Goal: Task Accomplishment & Management: Complete application form

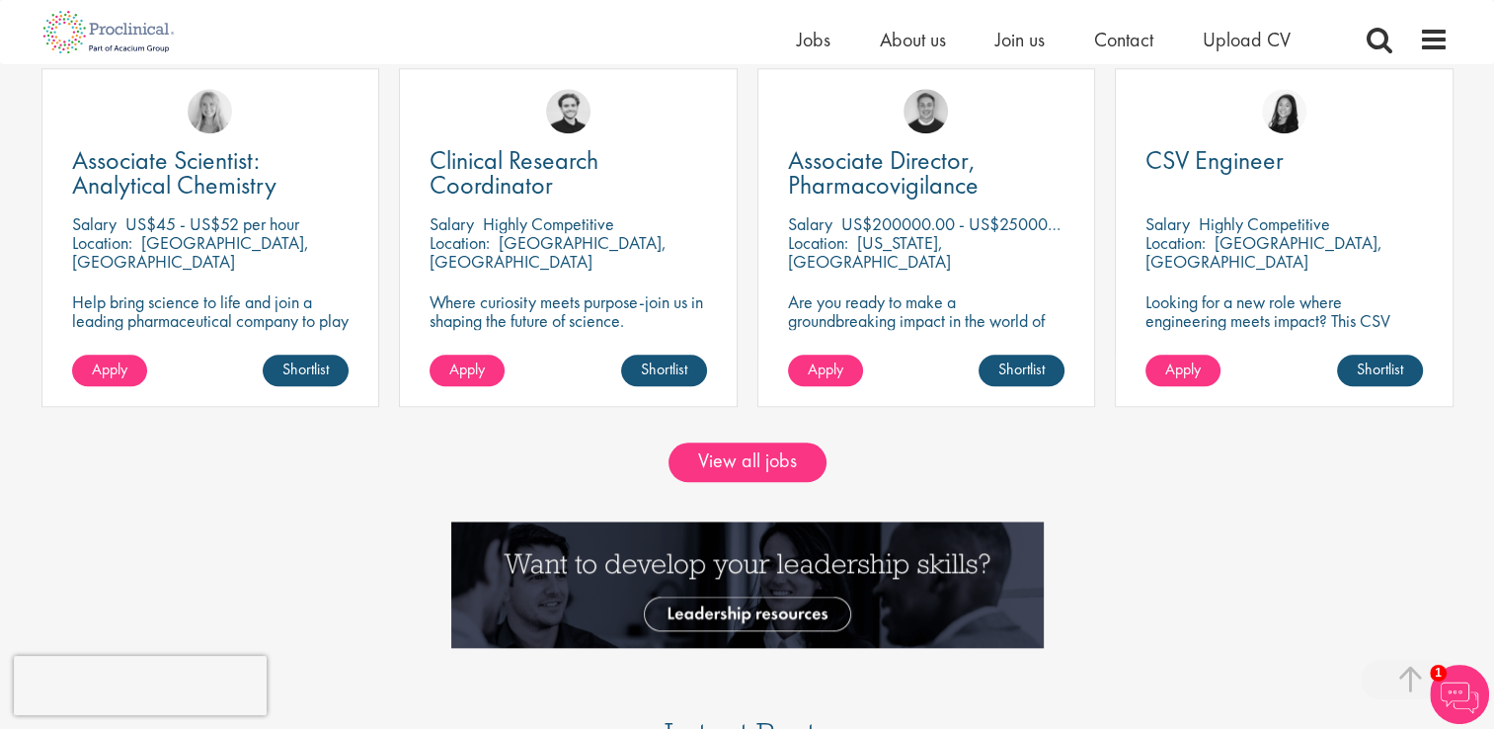
scroll to position [1769, 0]
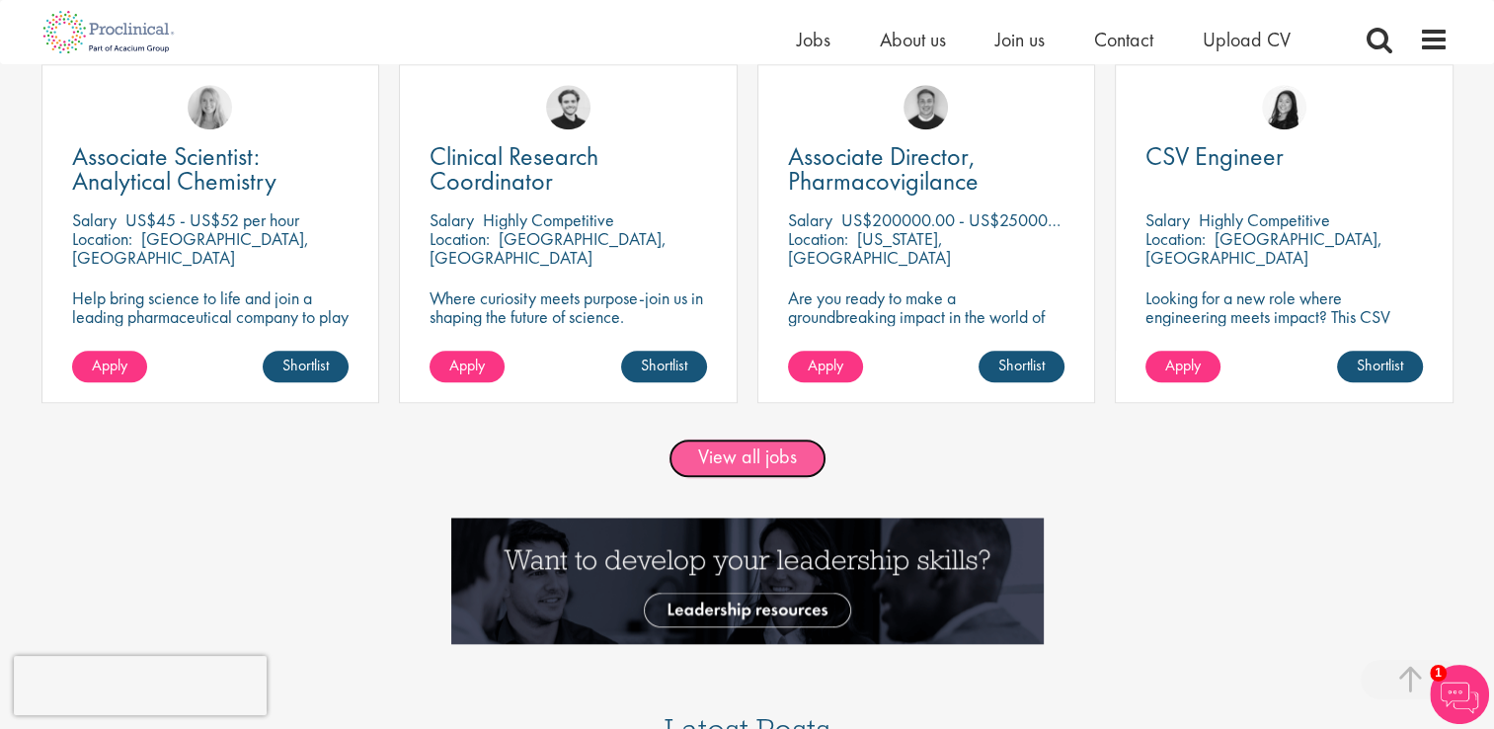
click at [706, 463] on link "View all jobs" at bounding box center [747, 457] width 158 height 39
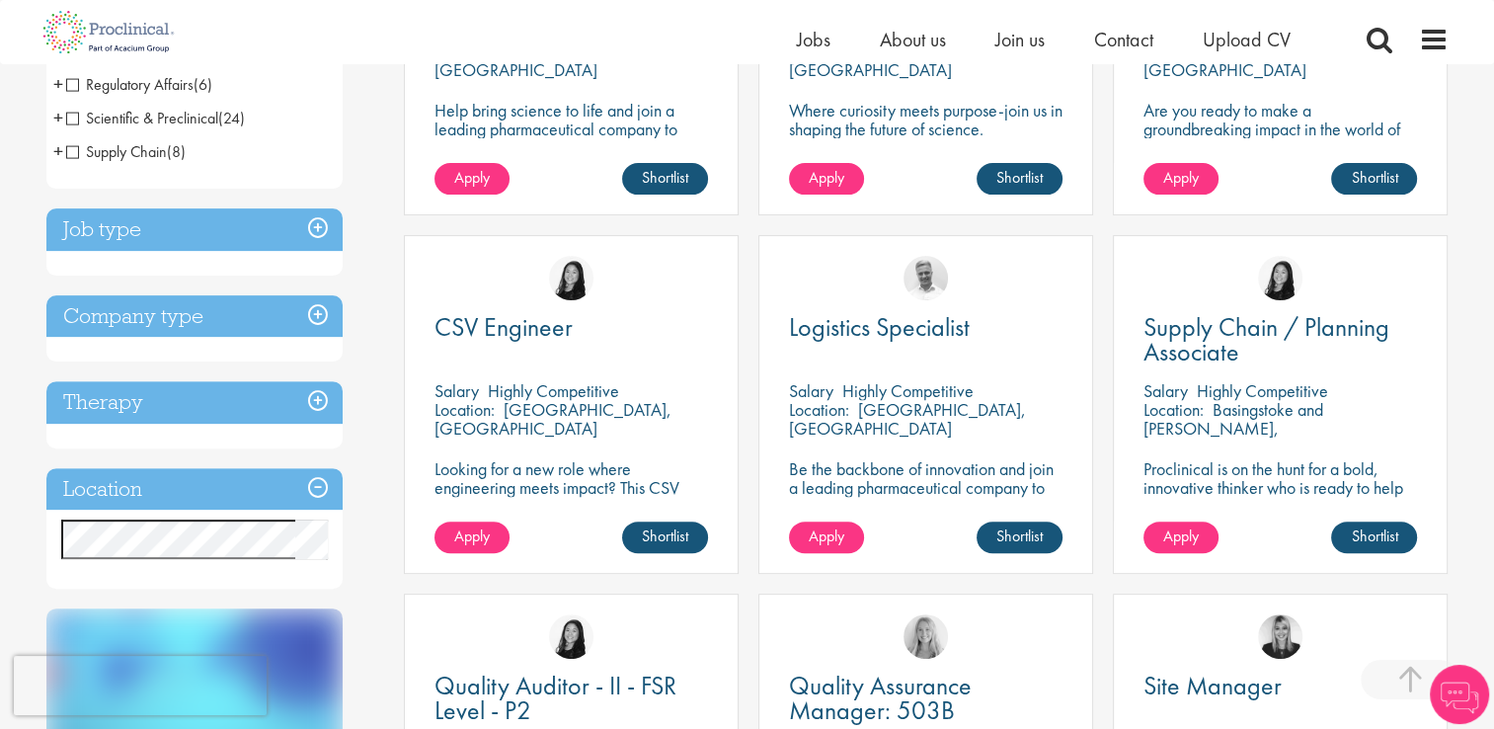
scroll to position [571, 0]
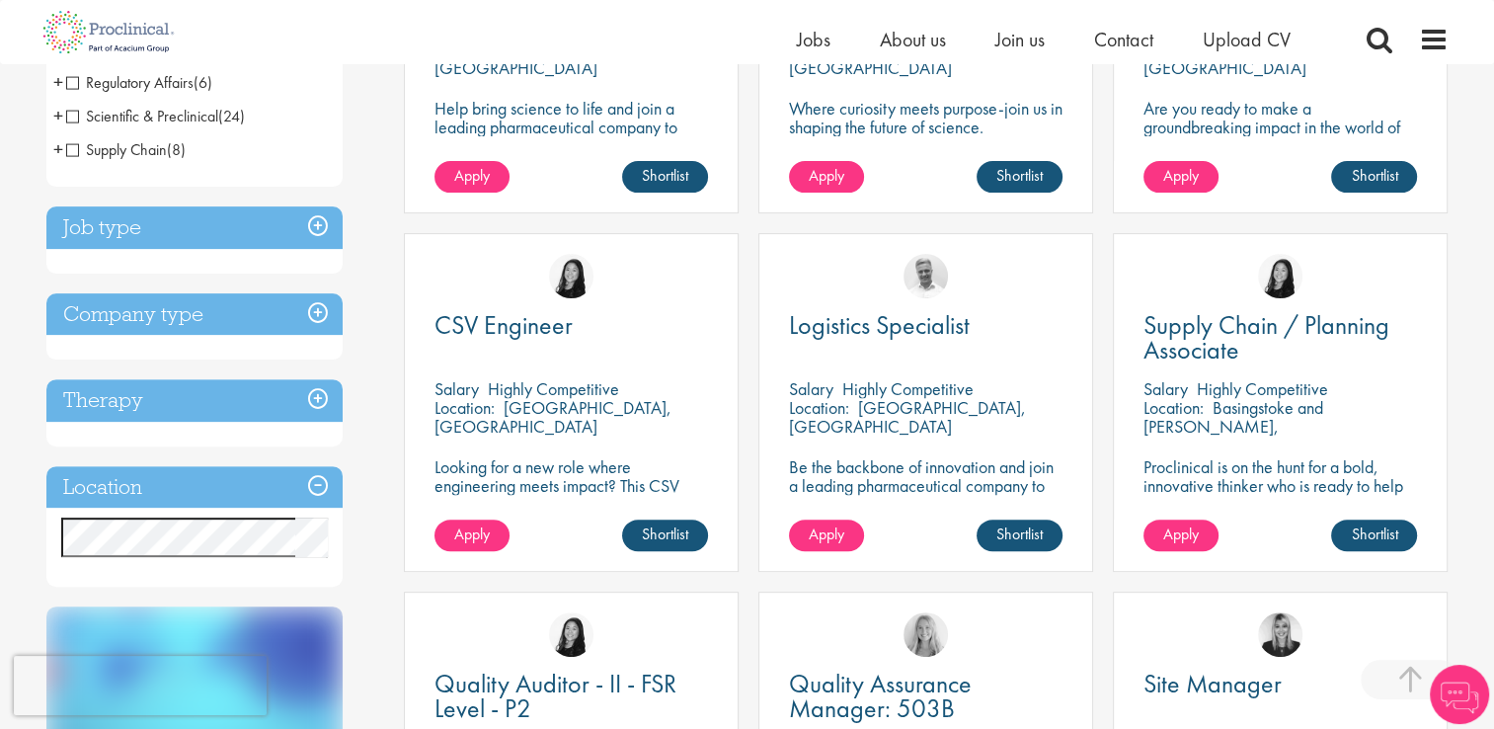
click at [227, 482] on h3 "Location" at bounding box center [194, 487] width 296 height 42
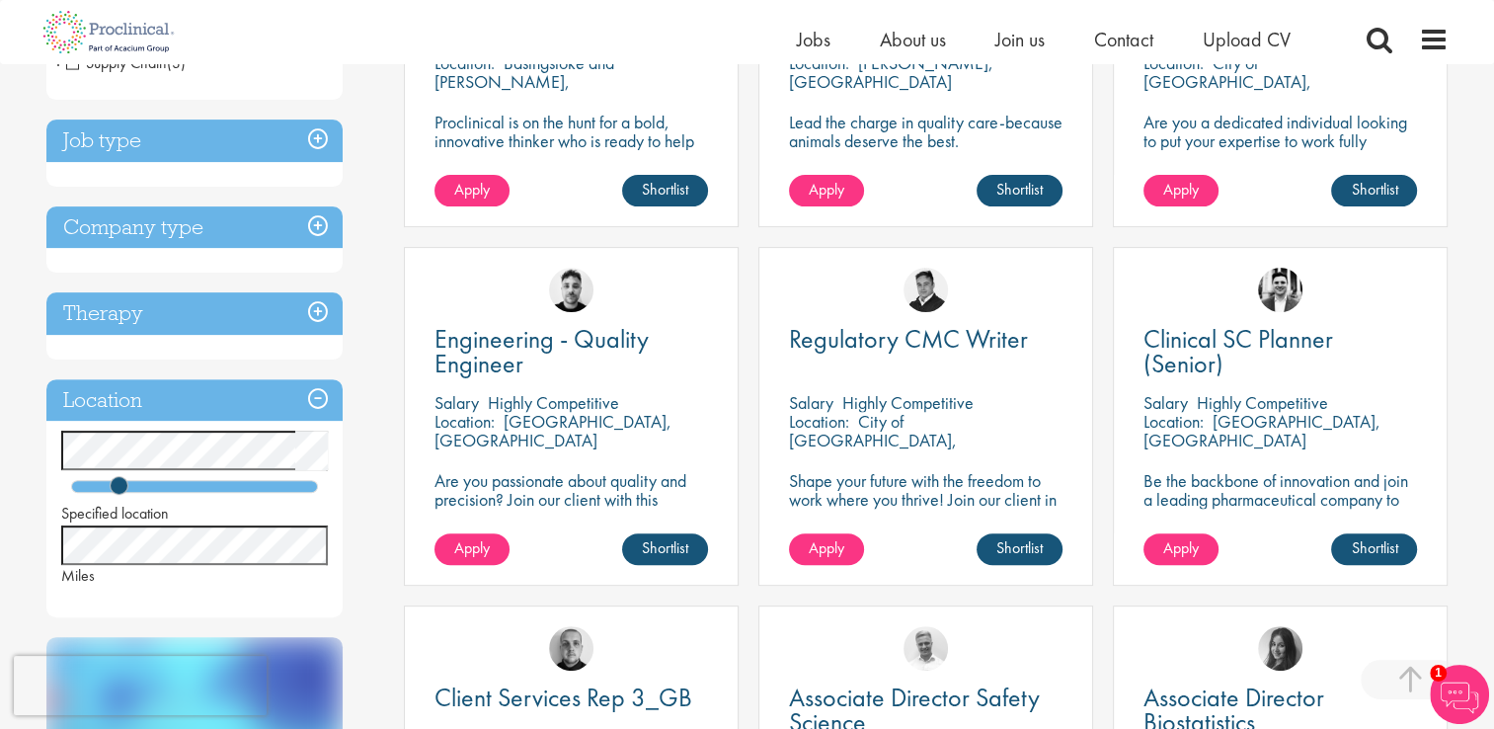
scroll to position [586, 0]
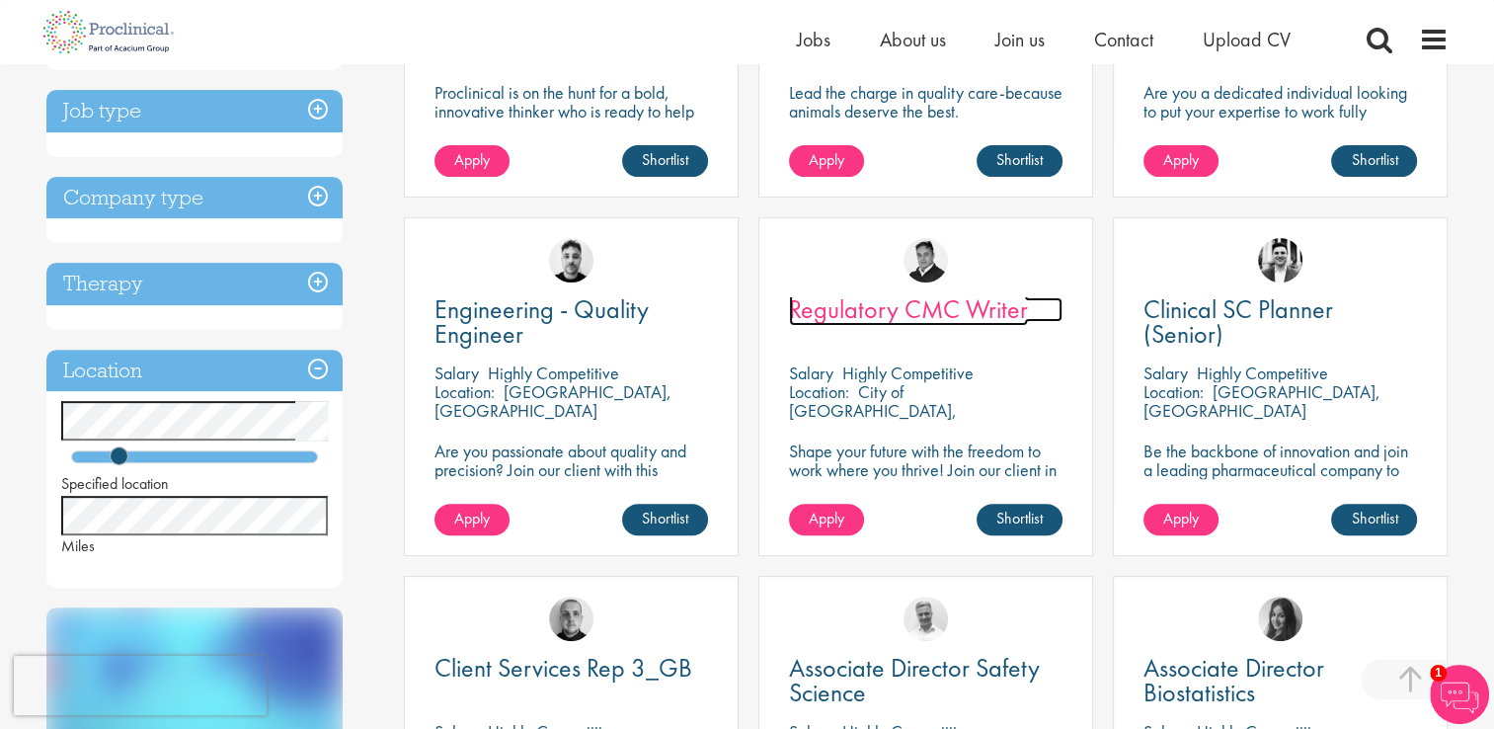
click at [922, 297] on span "Regulatory CMC Writer" at bounding box center [908, 309] width 239 height 34
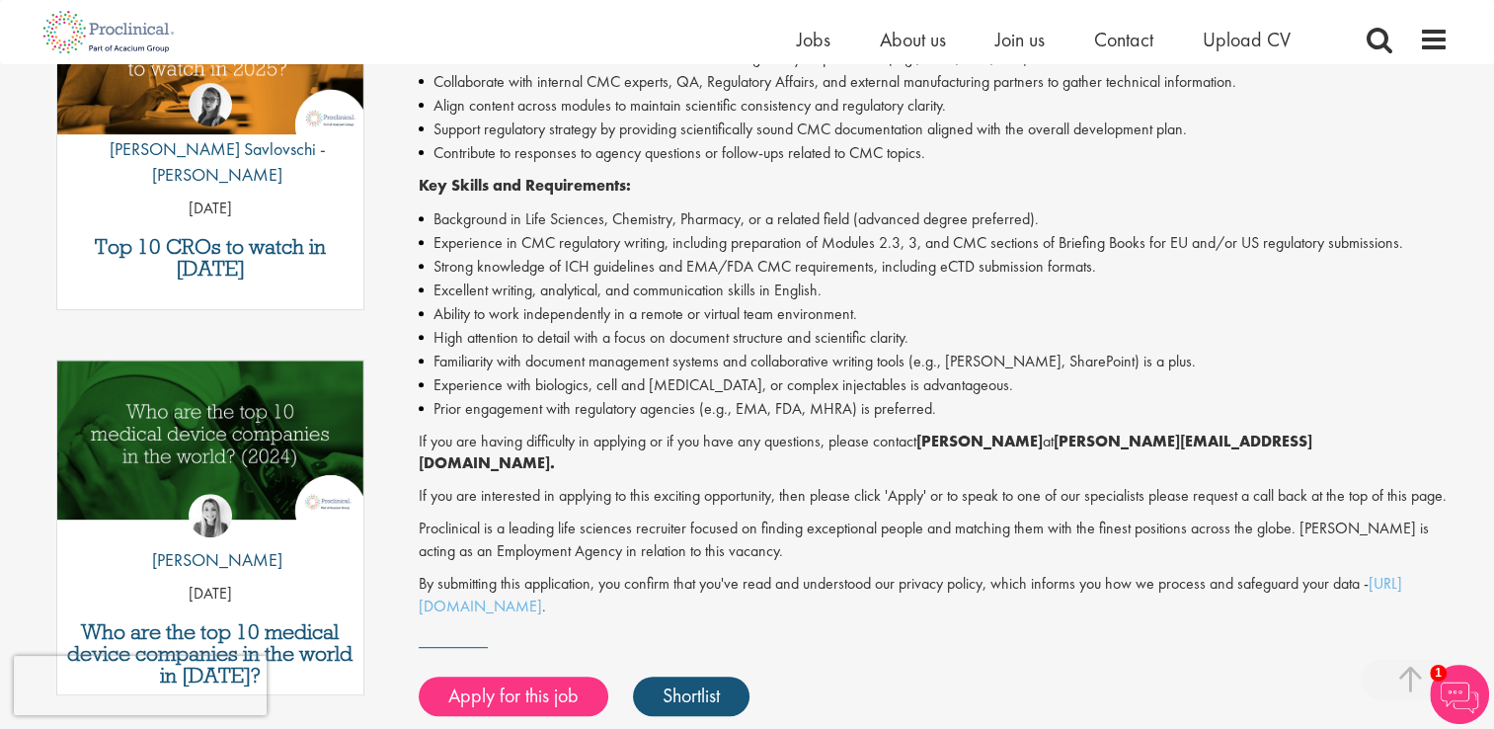
scroll to position [742, 0]
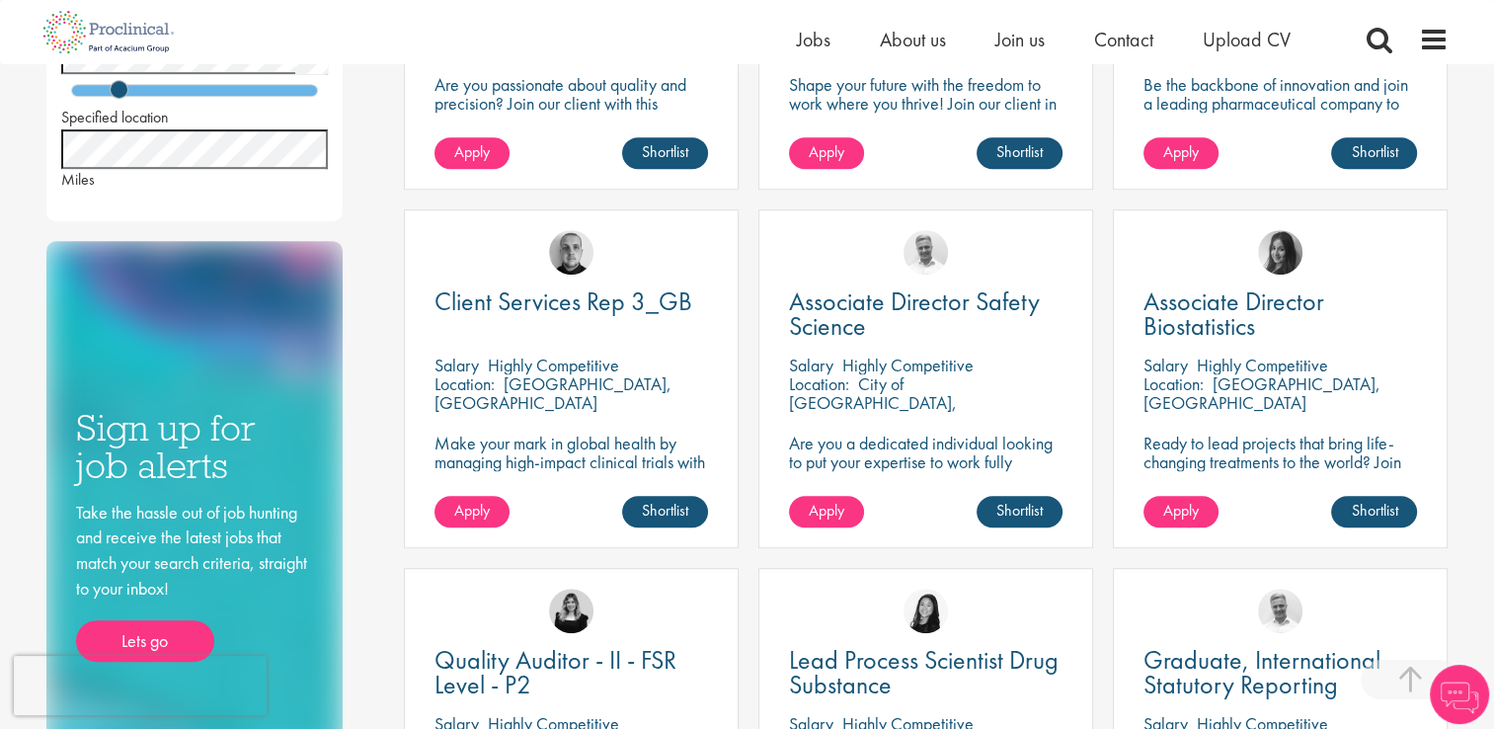
scroll to position [971, 0]
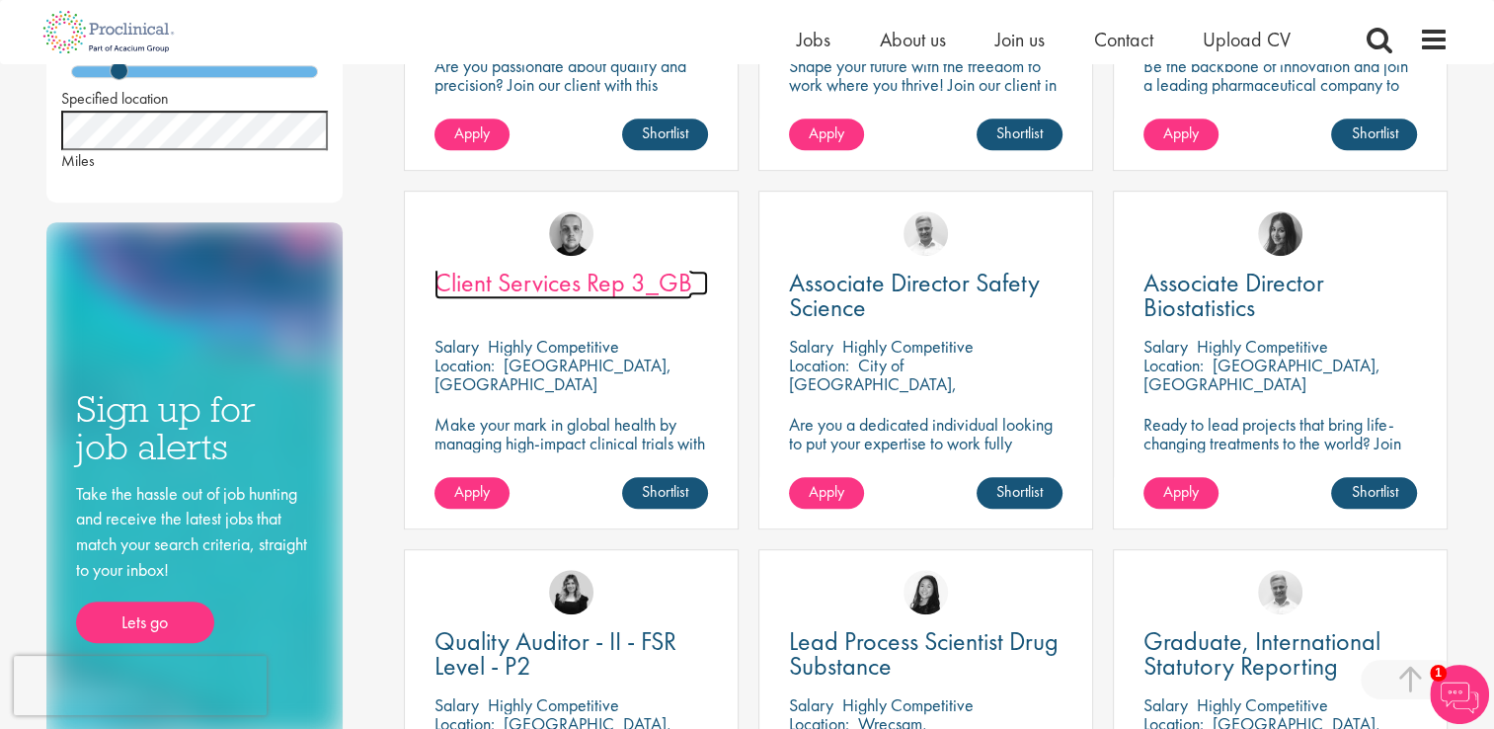
click at [527, 279] on span "Client Services Rep 3_GB" at bounding box center [563, 283] width 258 height 34
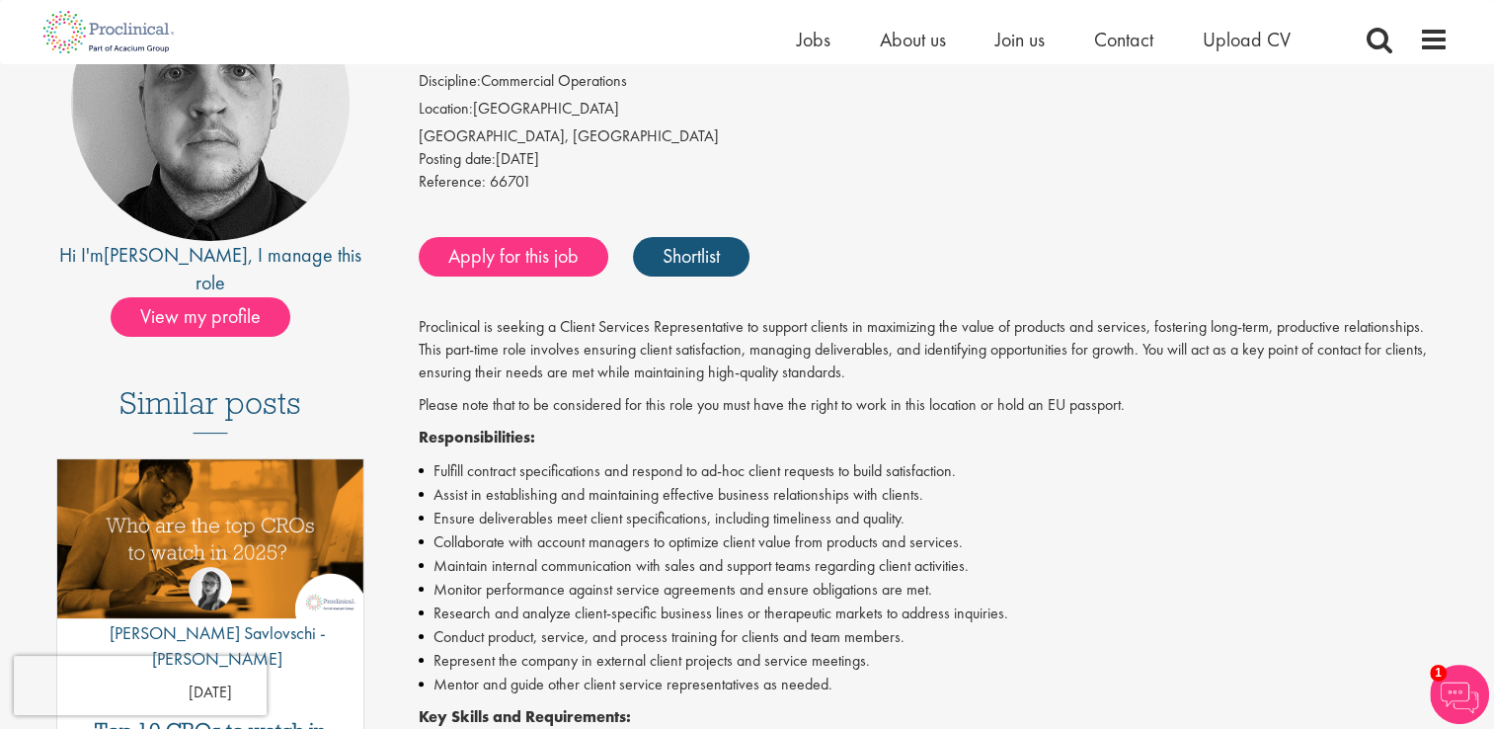
scroll to position [257, 0]
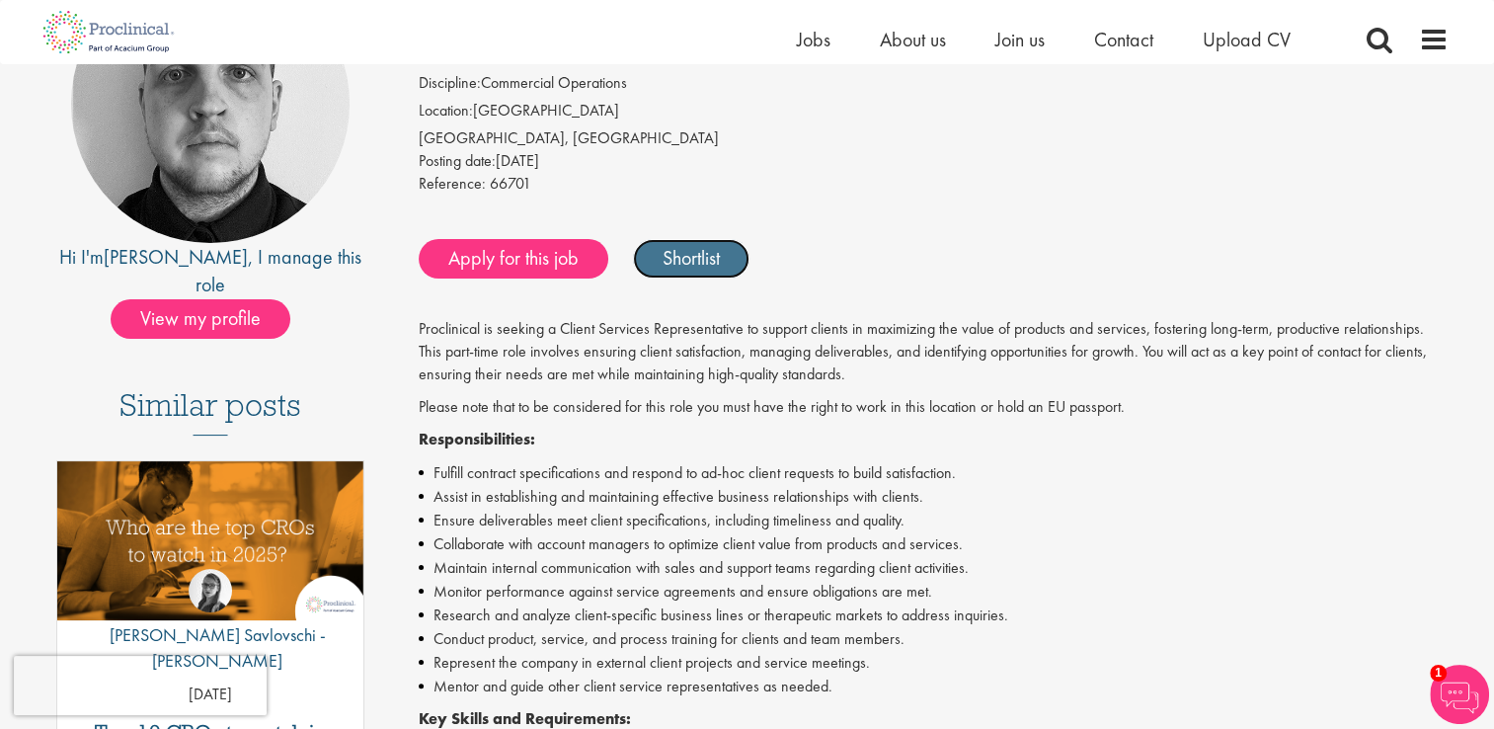
click at [687, 271] on link "Shortlist" at bounding box center [691, 258] width 116 height 39
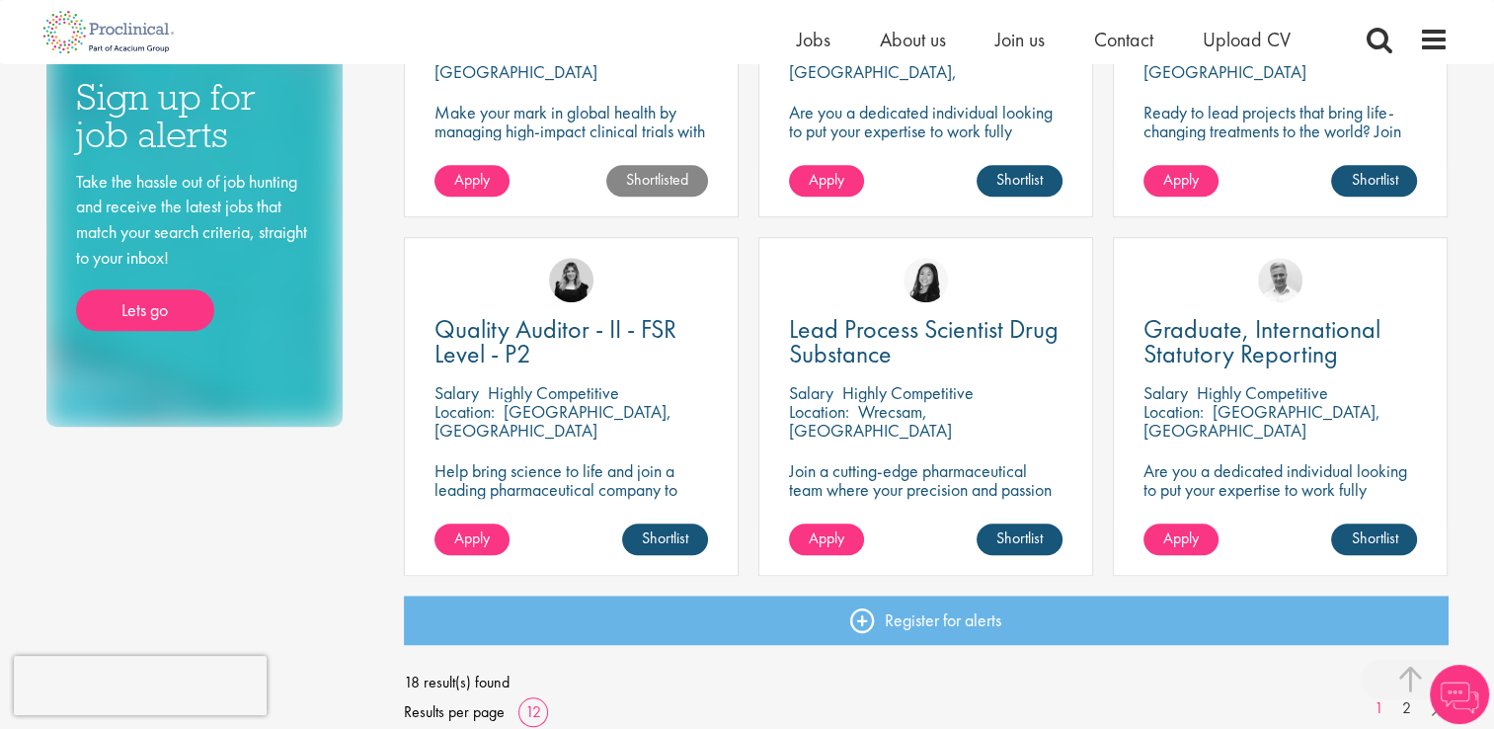
scroll to position [1291, 0]
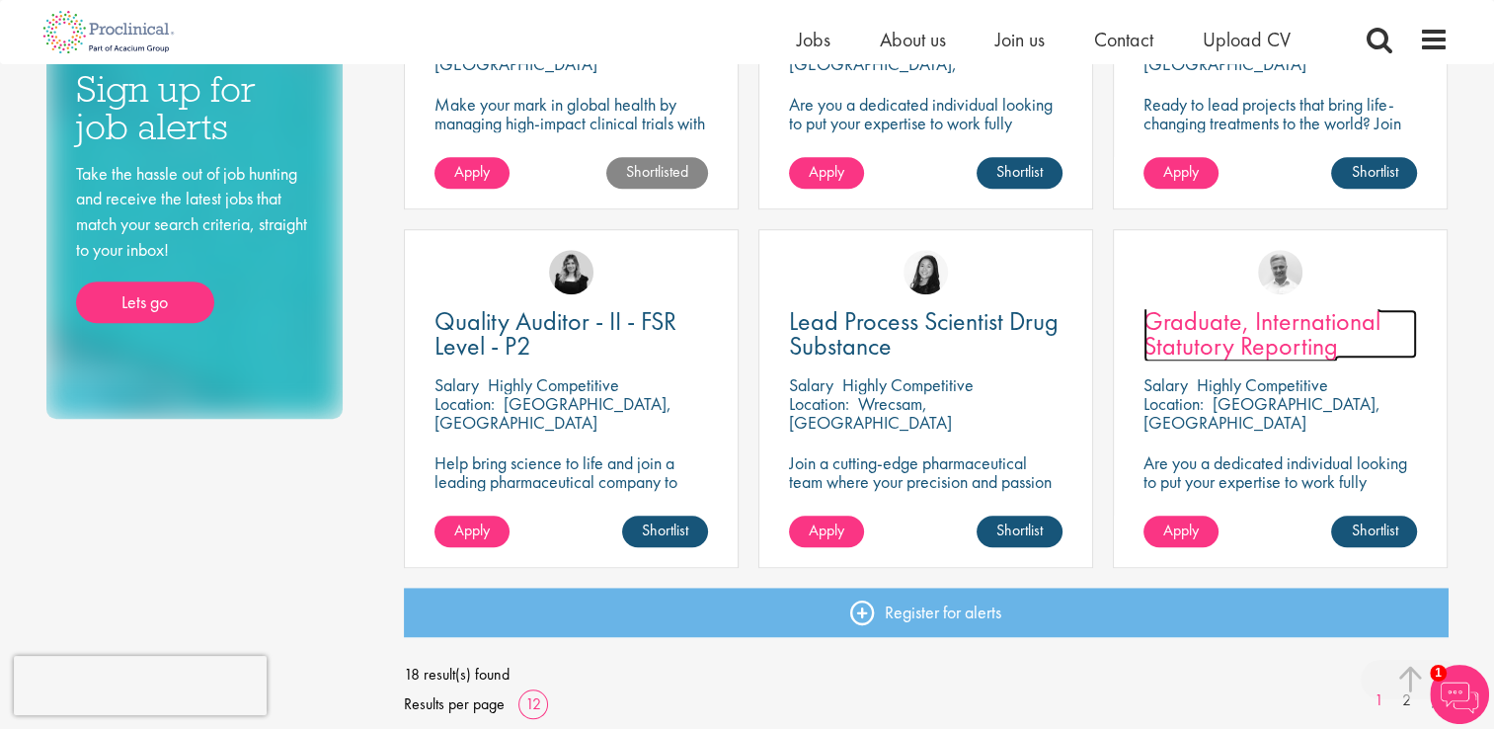
click at [1283, 342] on span "Graduate, International Statutory Reporting" at bounding box center [1261, 333] width 237 height 58
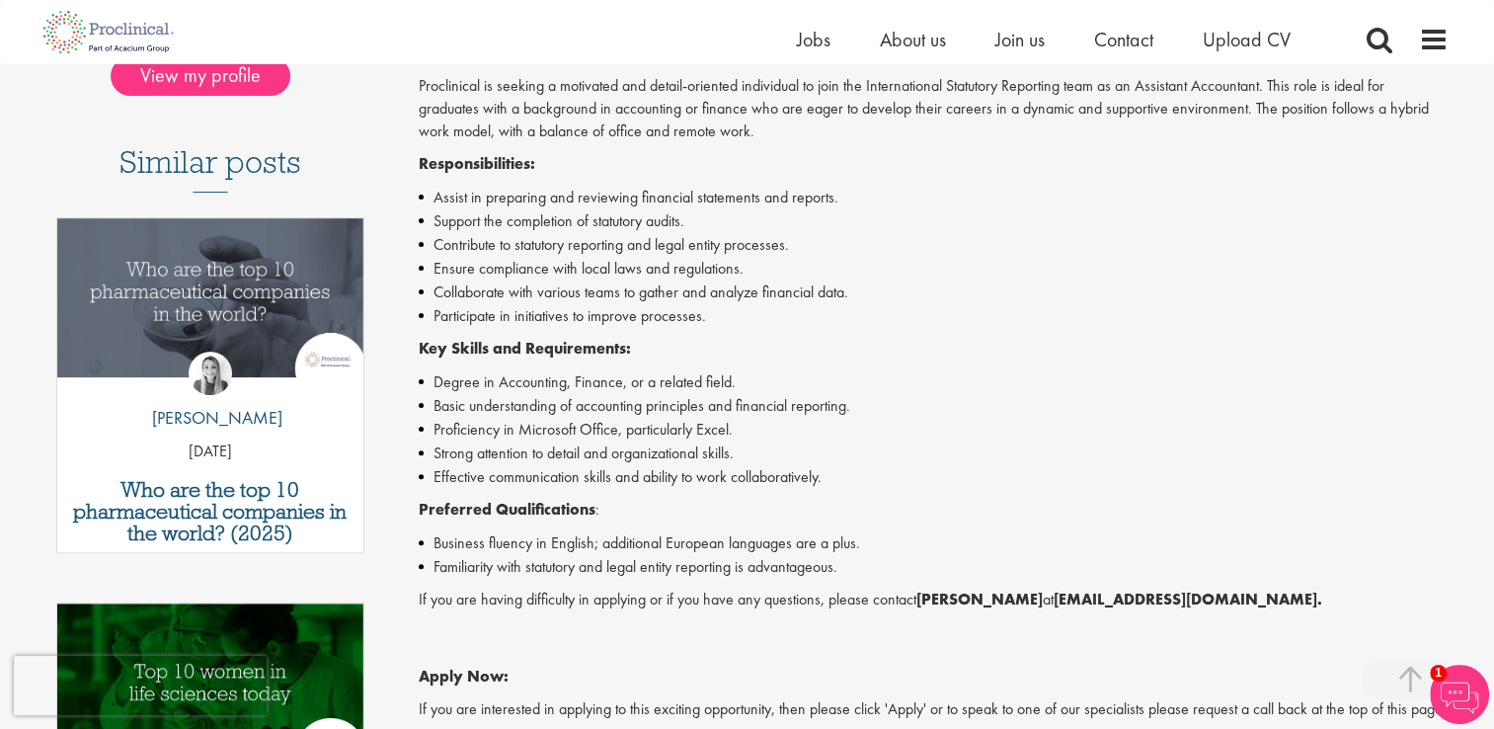
scroll to position [501, 0]
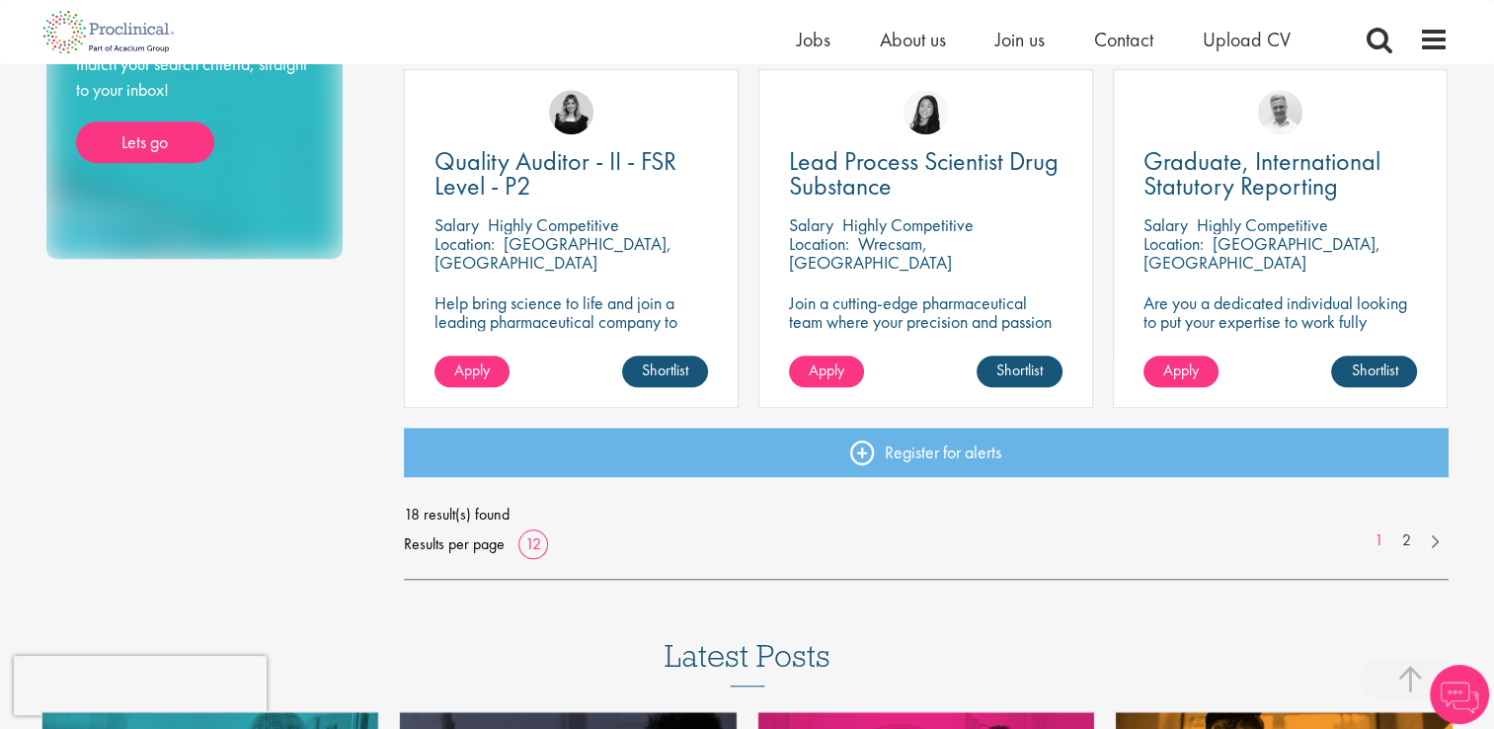
scroll to position [1453, 0]
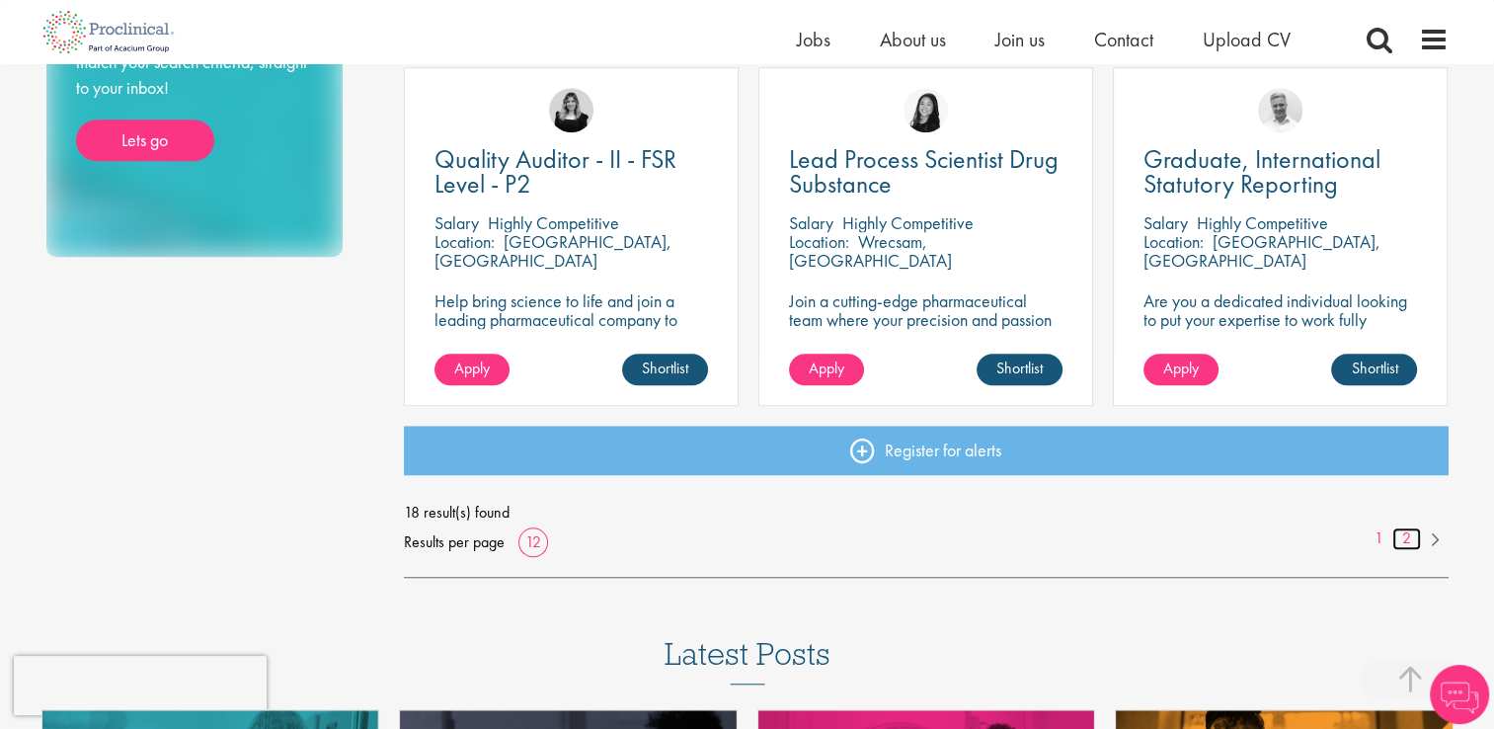
click at [1408, 535] on link "2" at bounding box center [1406, 538] width 29 height 23
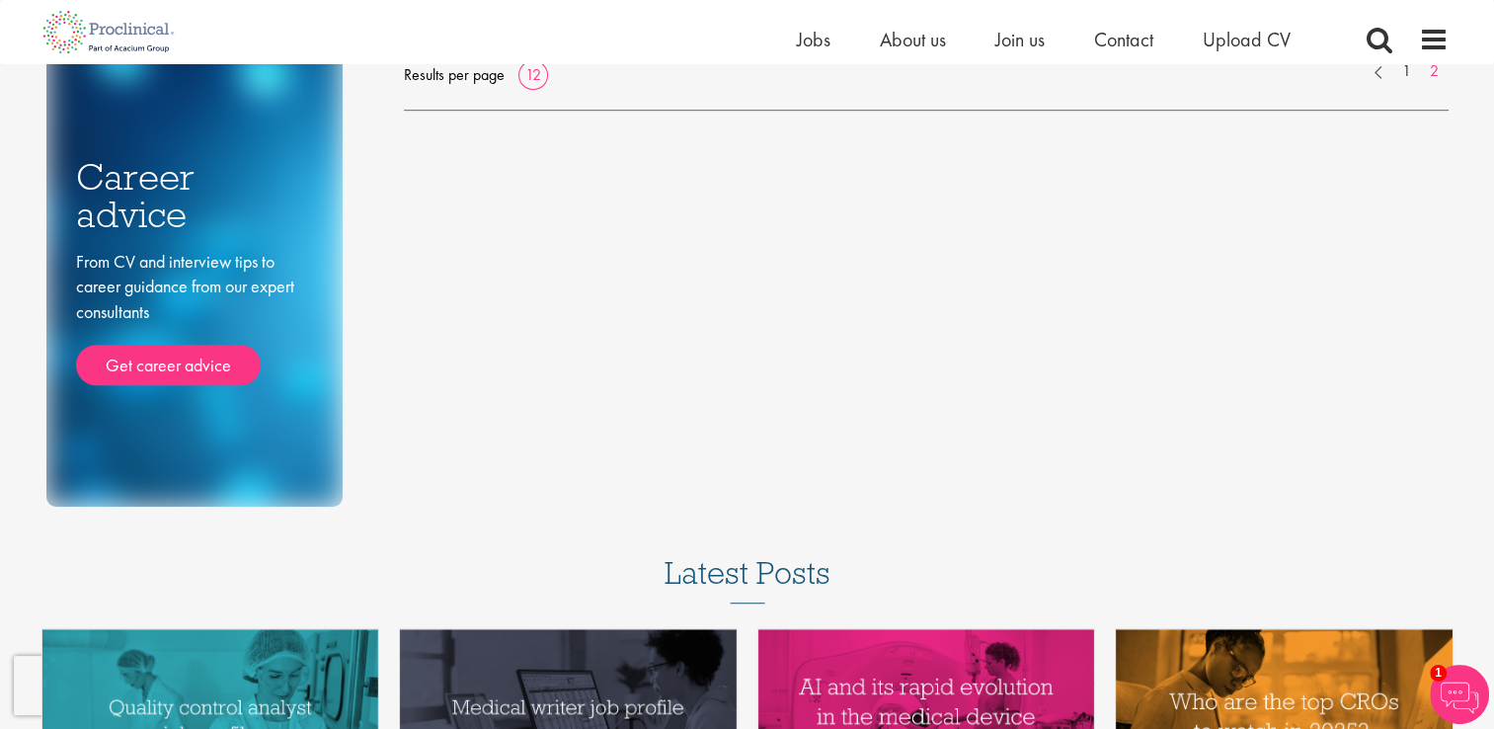
scroll to position [1223, 0]
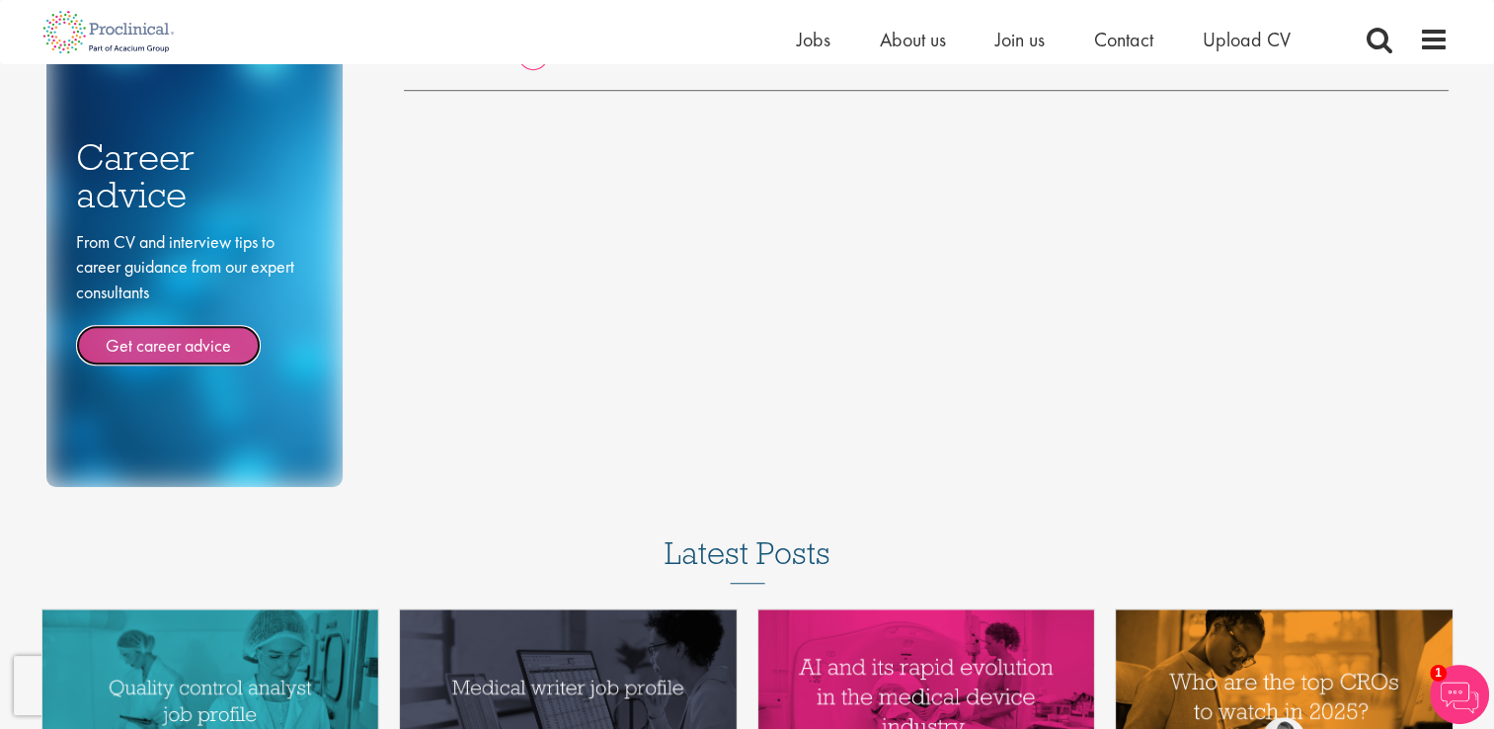
click at [196, 334] on link "Get career advice" at bounding box center [168, 345] width 185 height 41
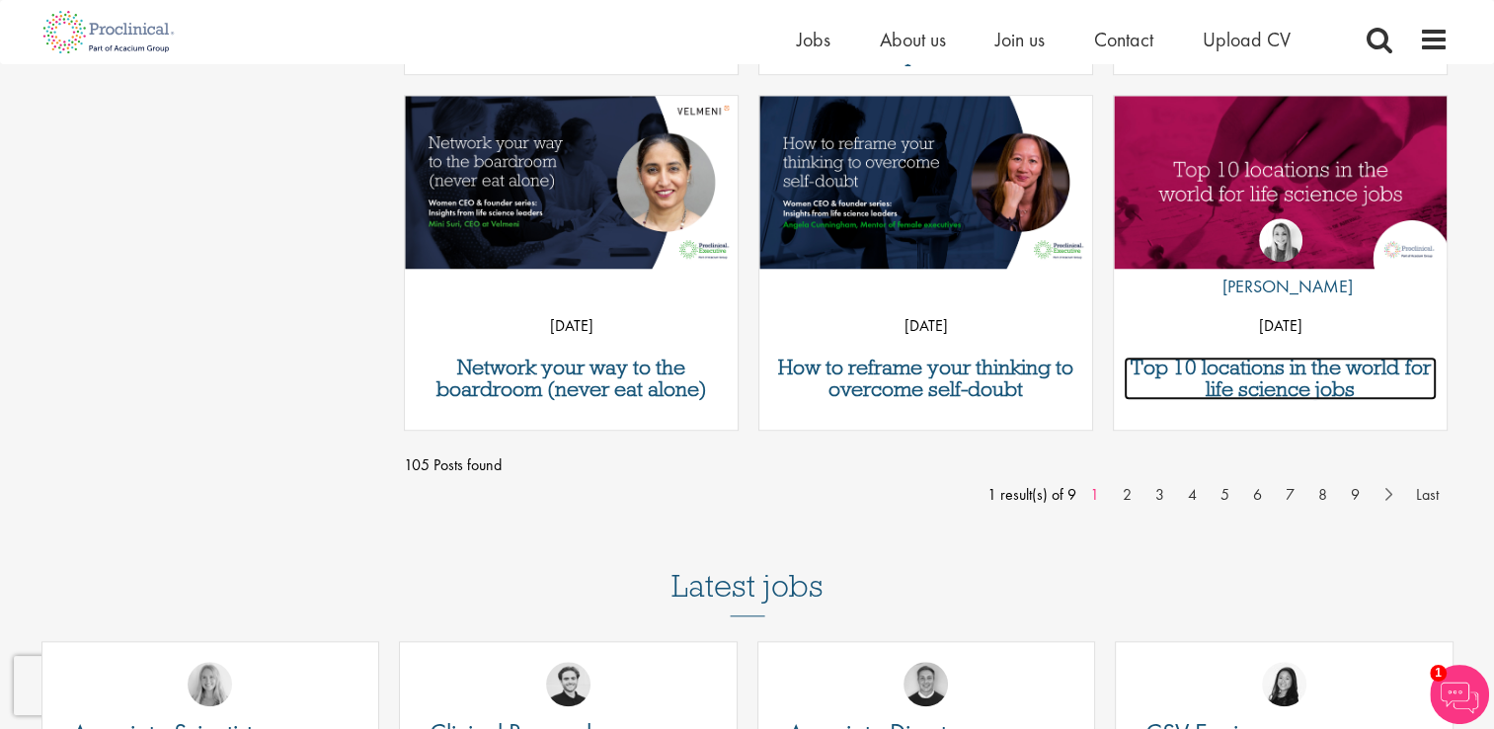
scroll to position [1694, 0]
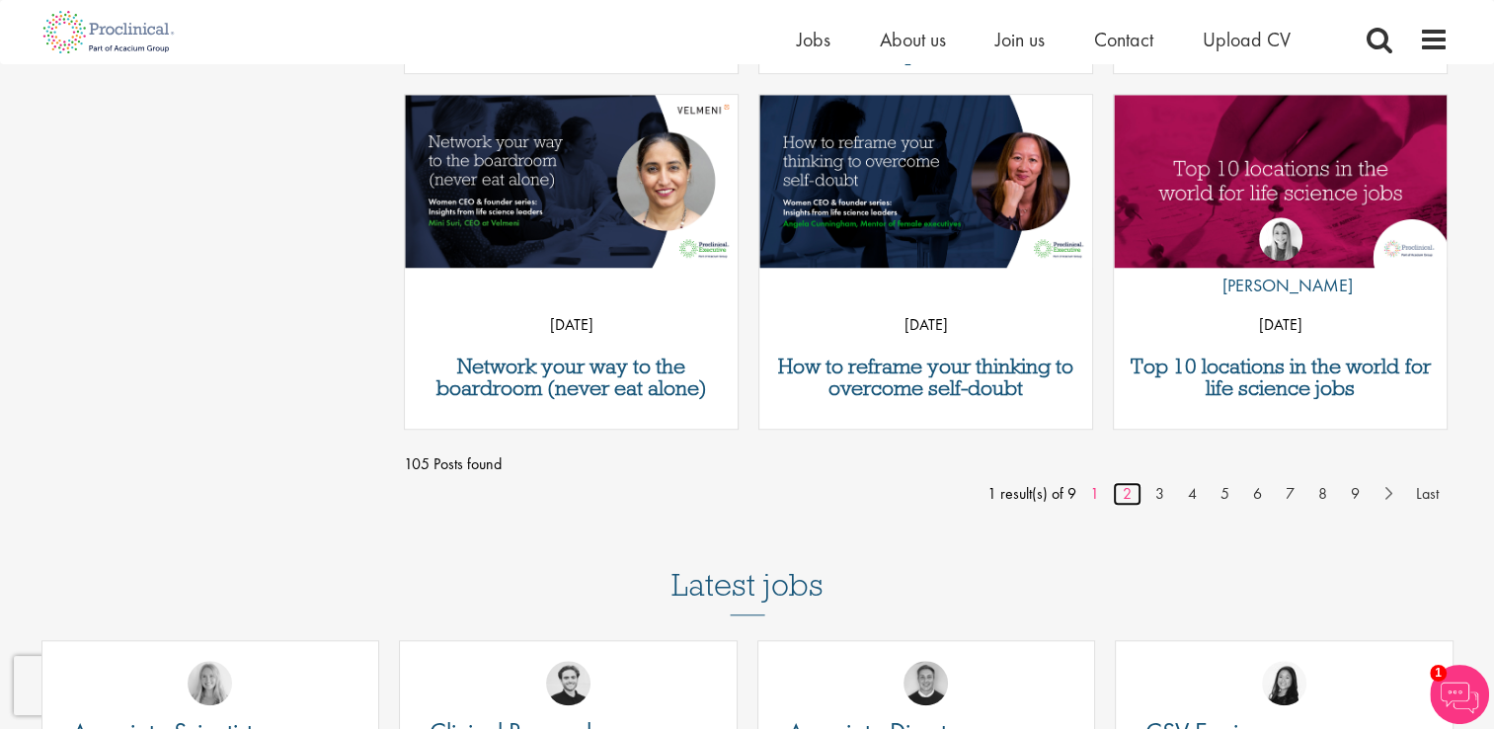
click at [1128, 504] on link "2" at bounding box center [1127, 494] width 29 height 24
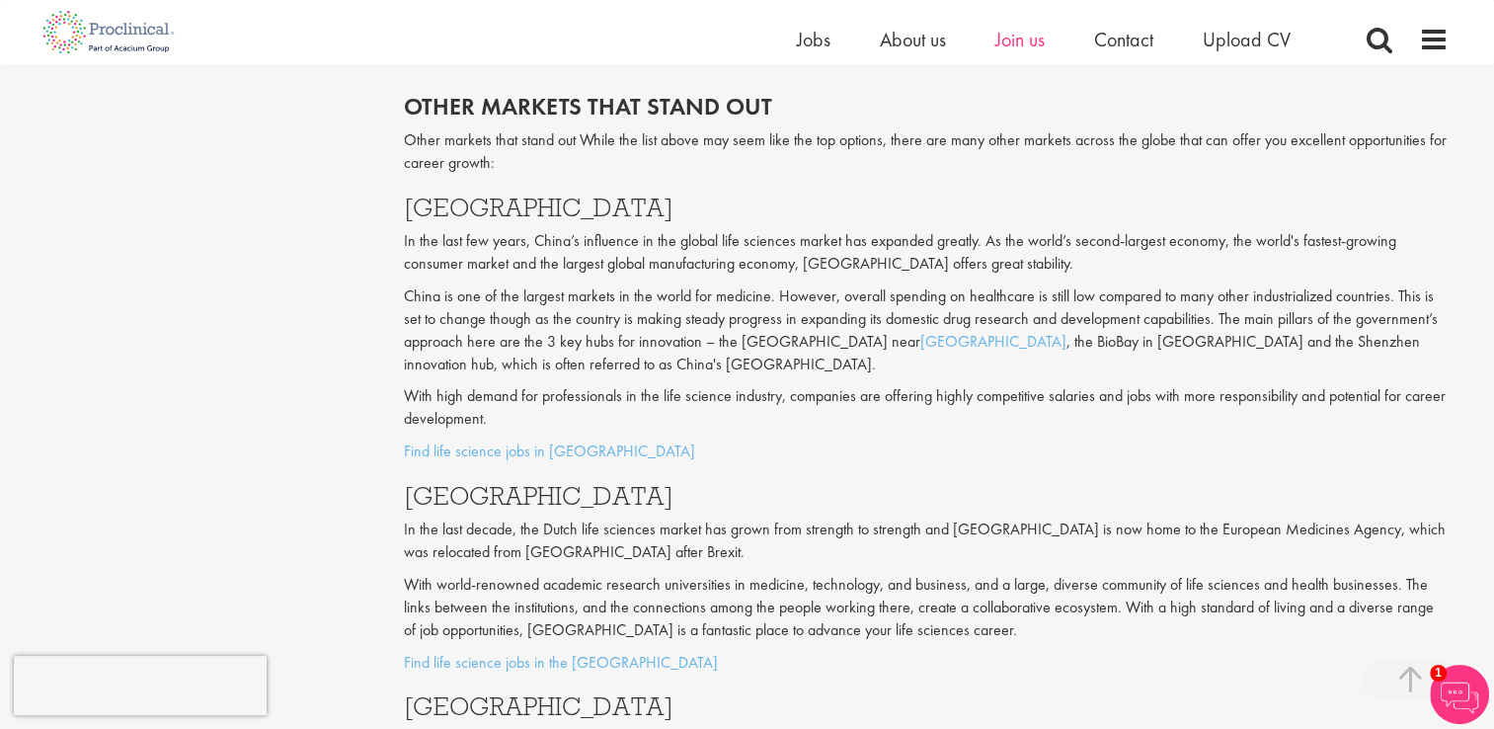
scroll to position [7321, 0]
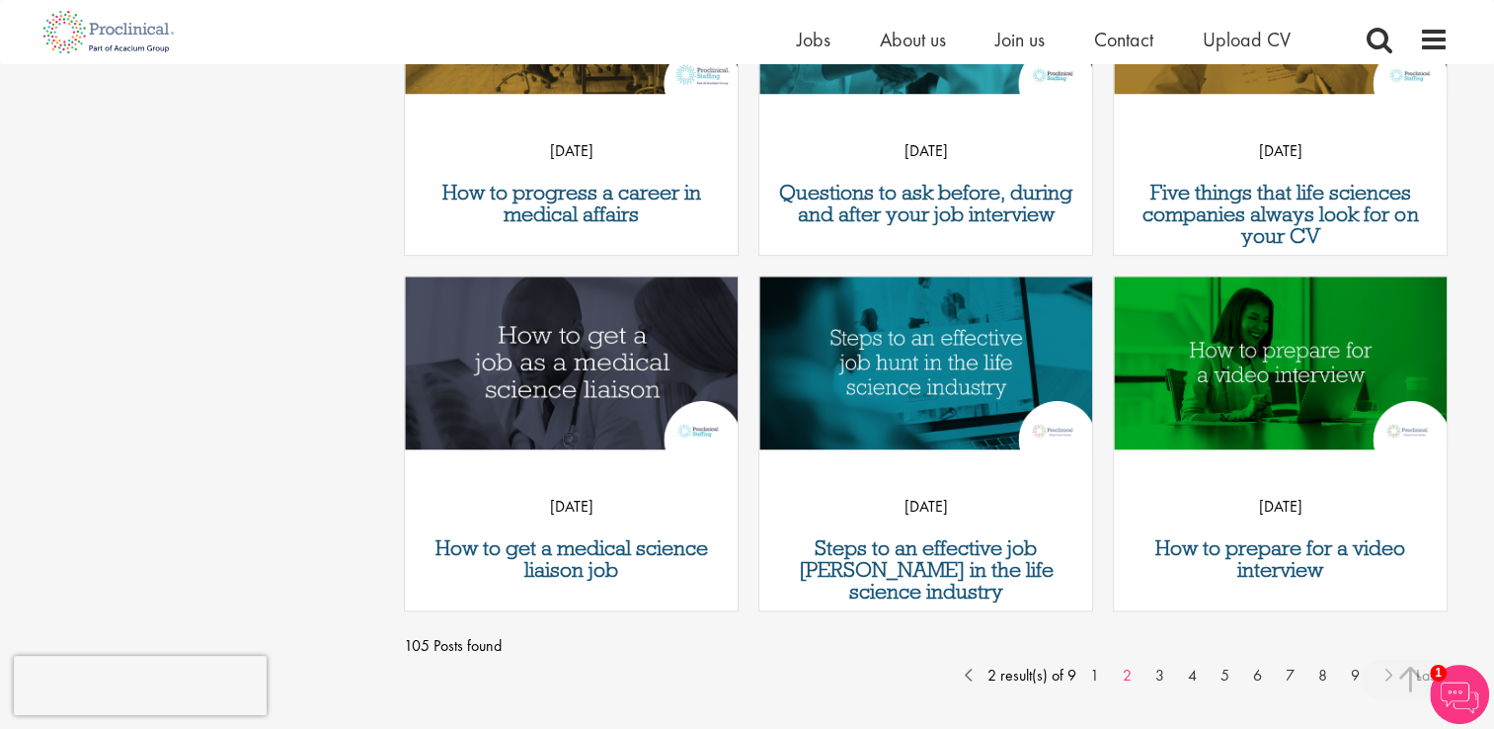
scroll to position [1605, 0]
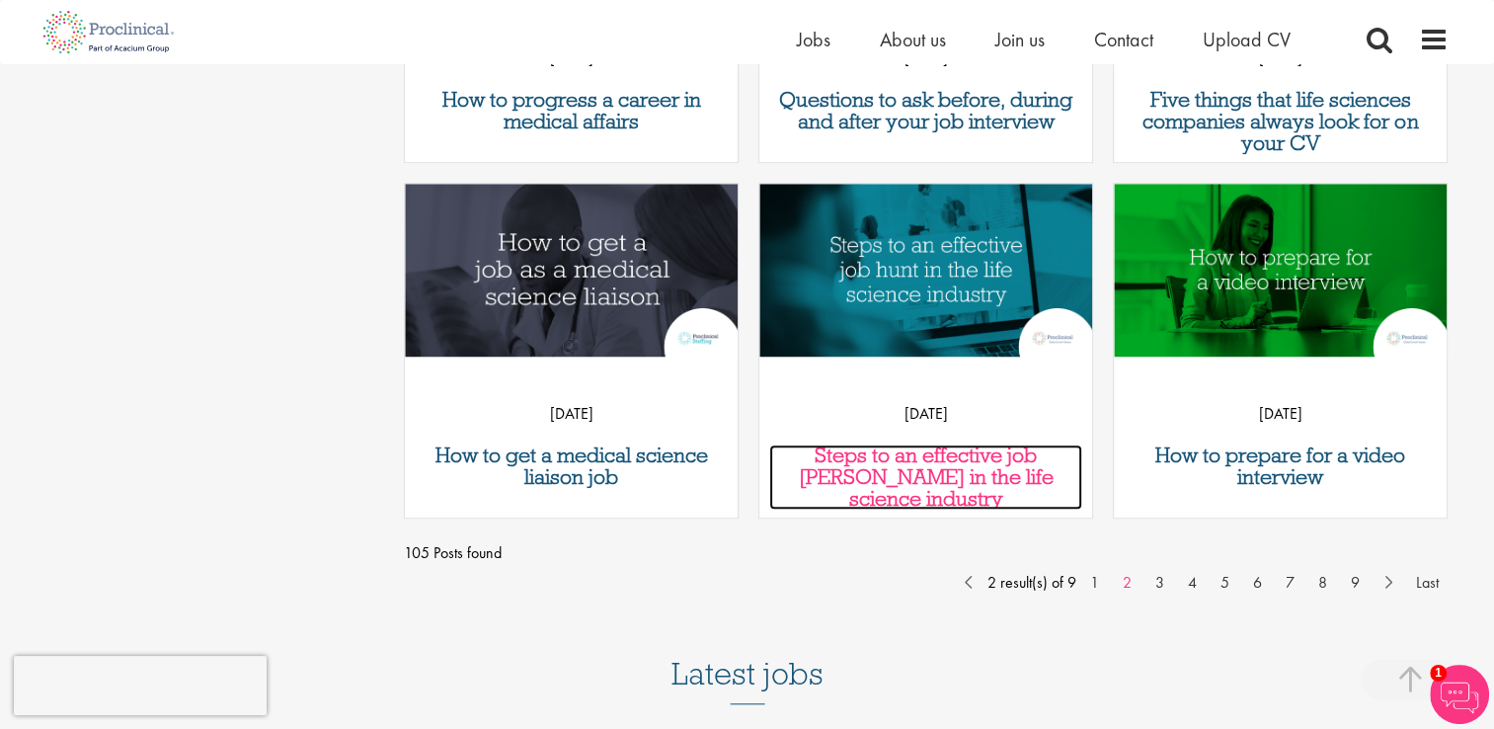
click at [1005, 480] on h3 "Steps to an effective job [PERSON_NAME] in the life science industry" at bounding box center [925, 476] width 313 height 65
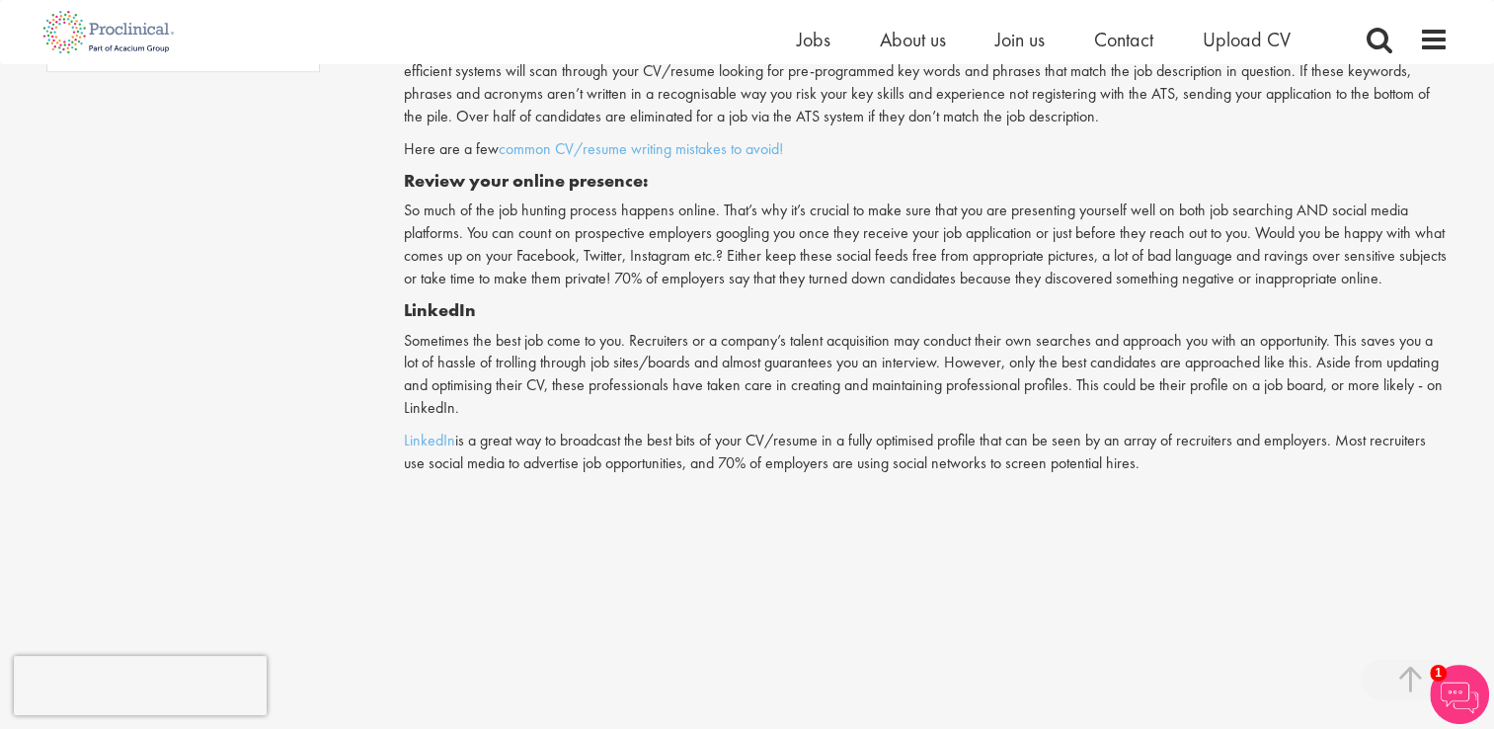
scroll to position [1813, 0]
click at [1084, 329] on p "Sometimes the best job come to you. Recruiters or a company’s talent acquisitio…" at bounding box center [926, 374] width 1045 height 90
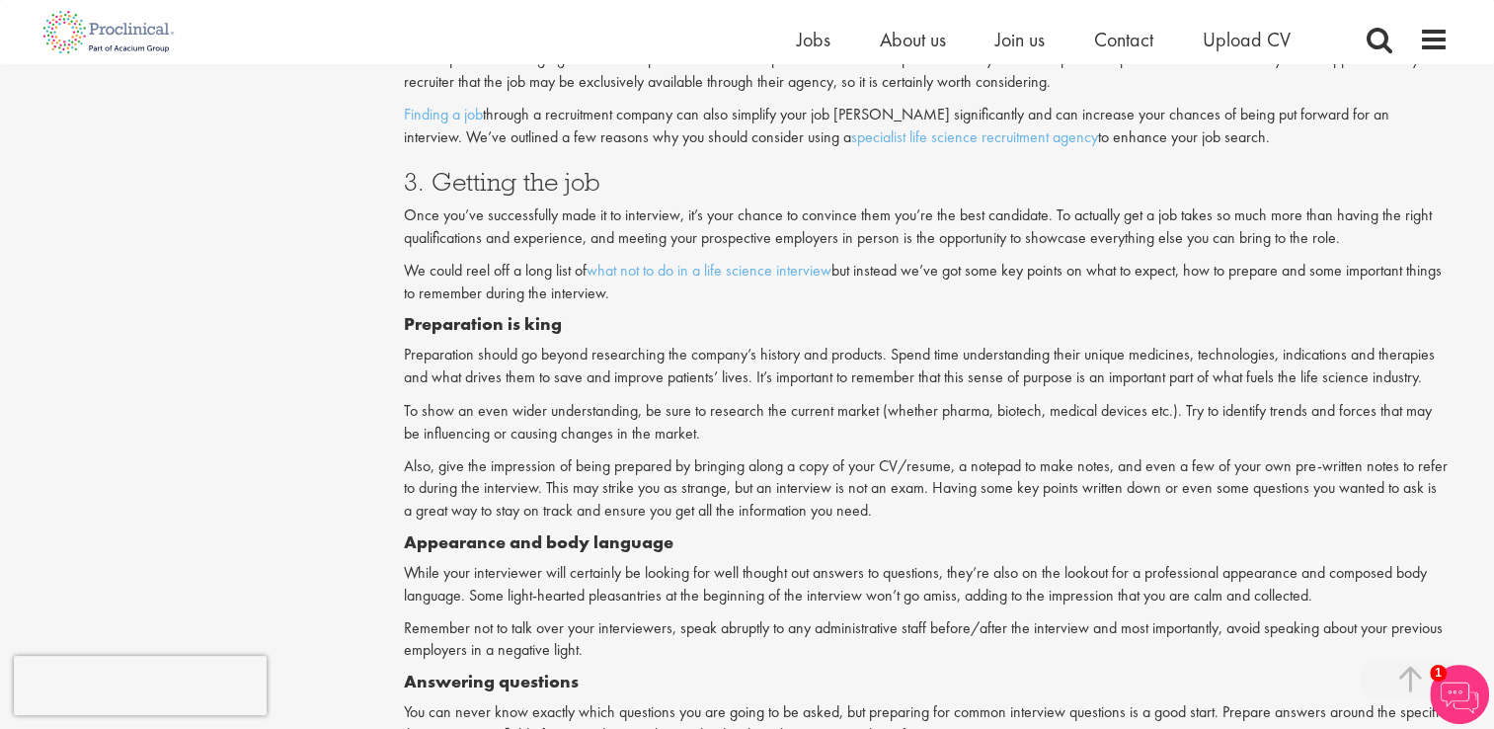
scroll to position [3349, 0]
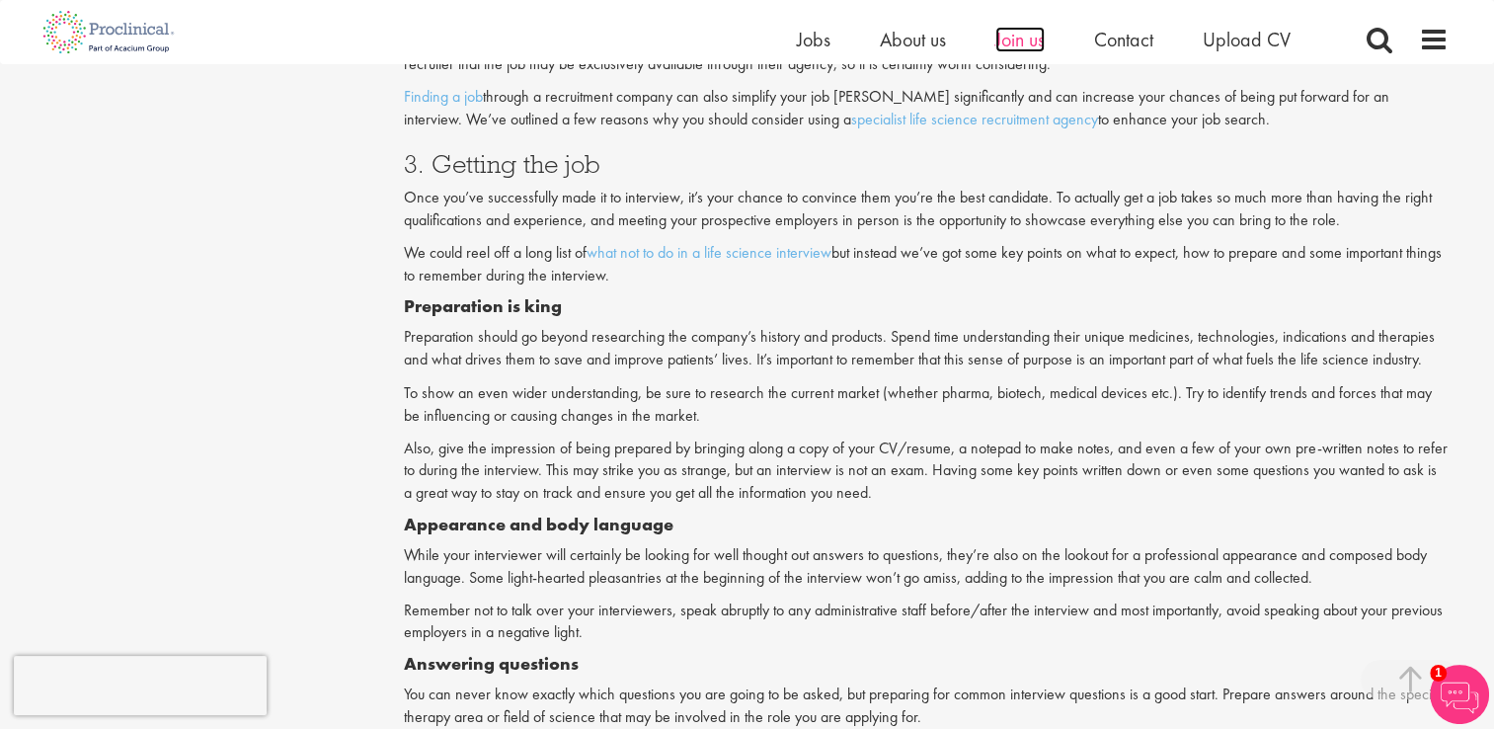
click at [1001, 41] on span "Join us" at bounding box center [1019, 40] width 49 height 26
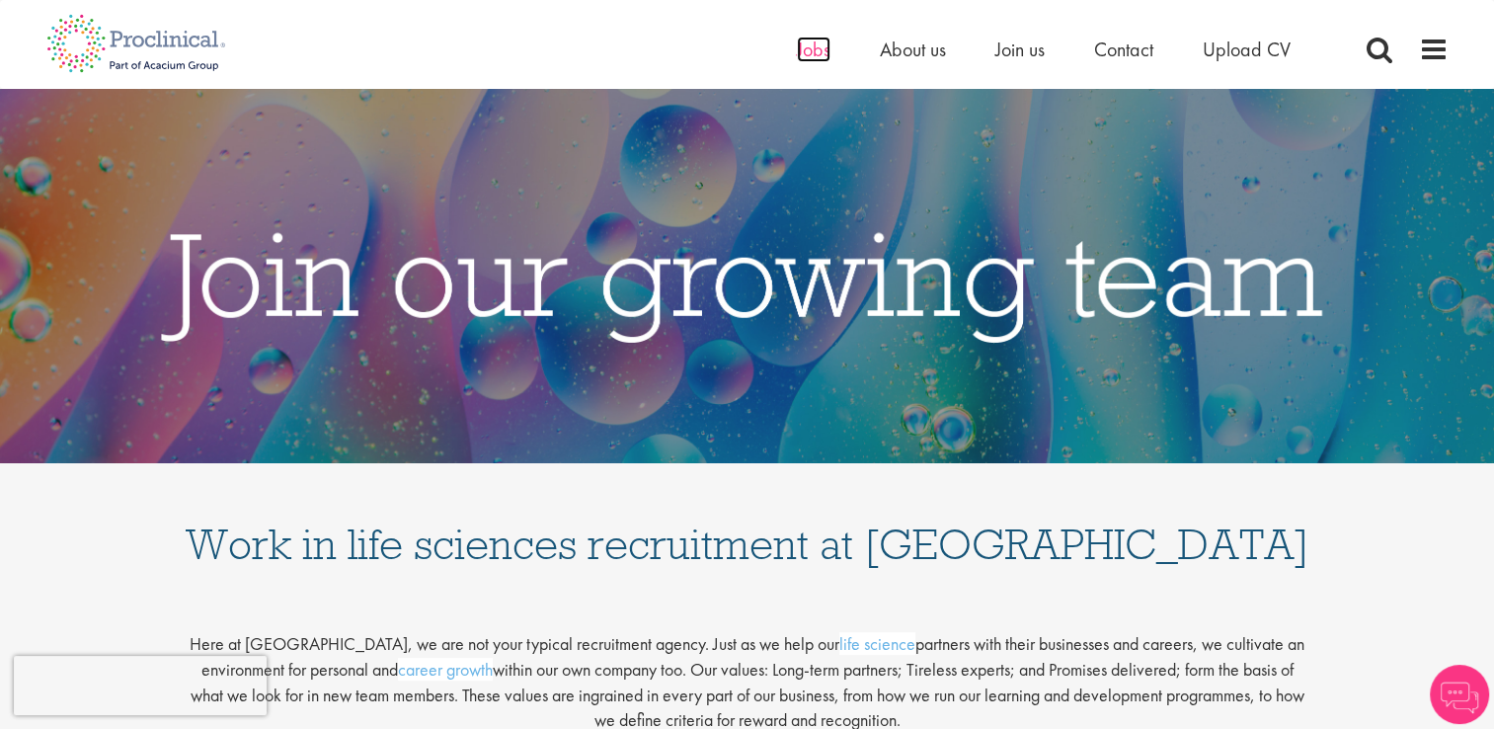
click at [802, 48] on span "Jobs" at bounding box center [814, 50] width 34 height 26
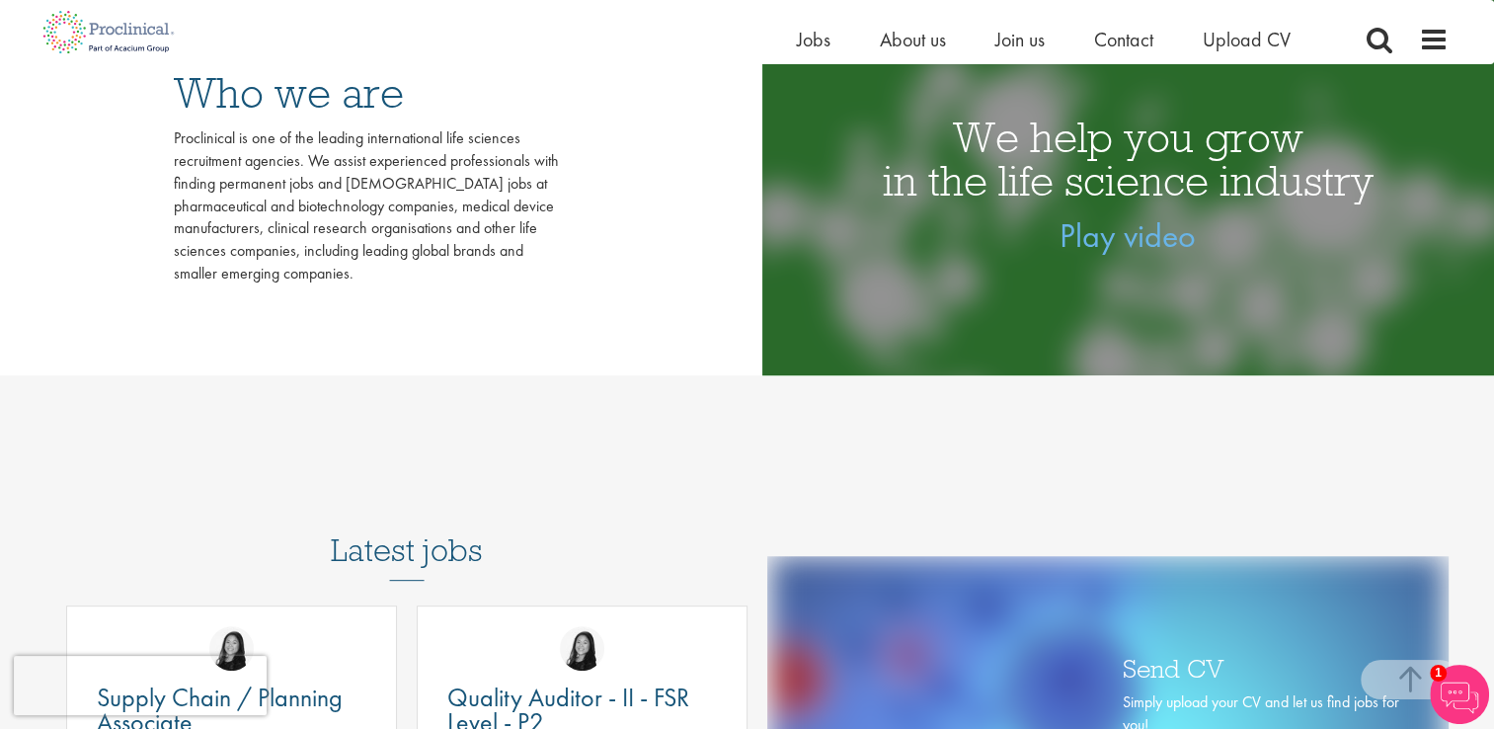
scroll to position [699, 0]
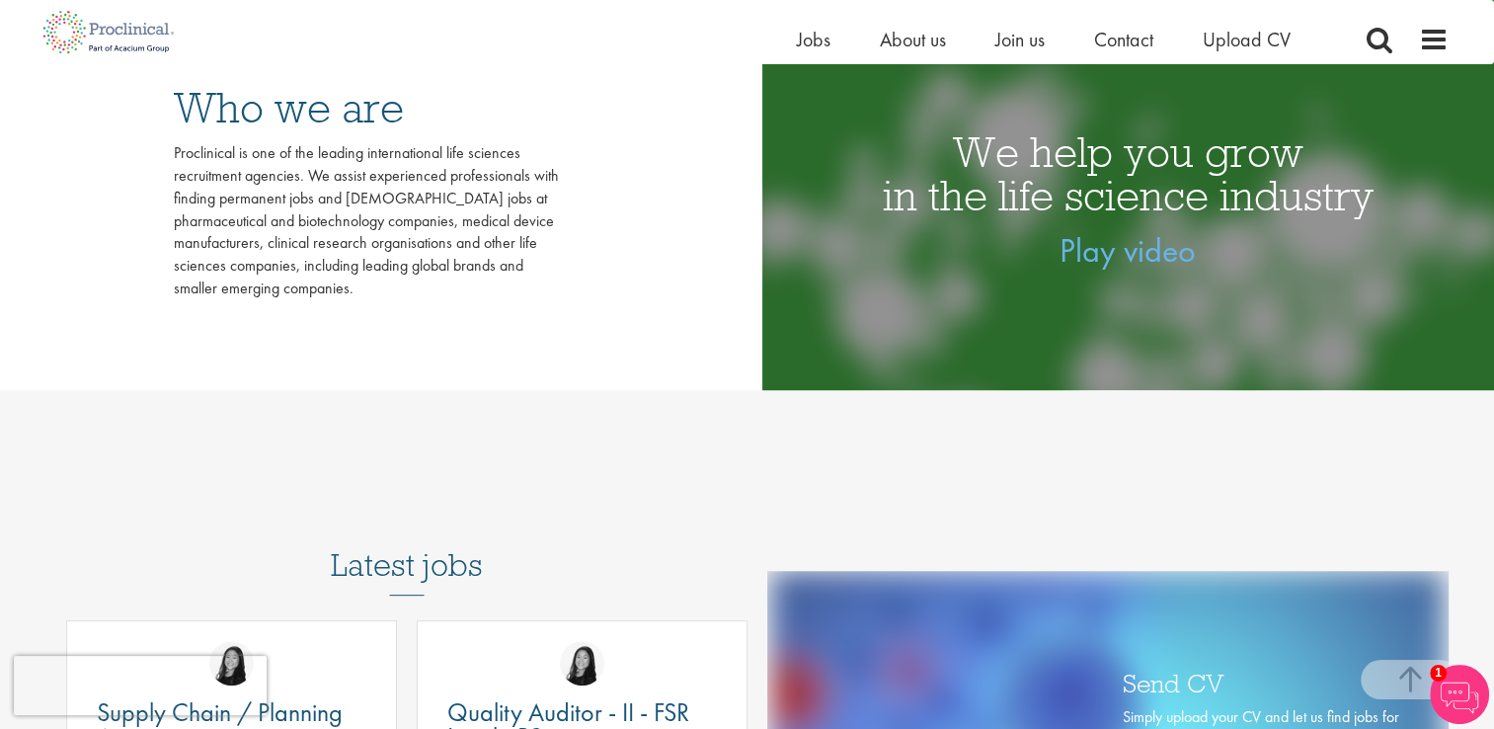
click at [1251, 55] on div "Home Jobs About us Join us Contact Upload CV" at bounding box center [1068, 44] width 543 height 39
click at [1251, 46] on span "Upload CV" at bounding box center [1247, 40] width 88 height 26
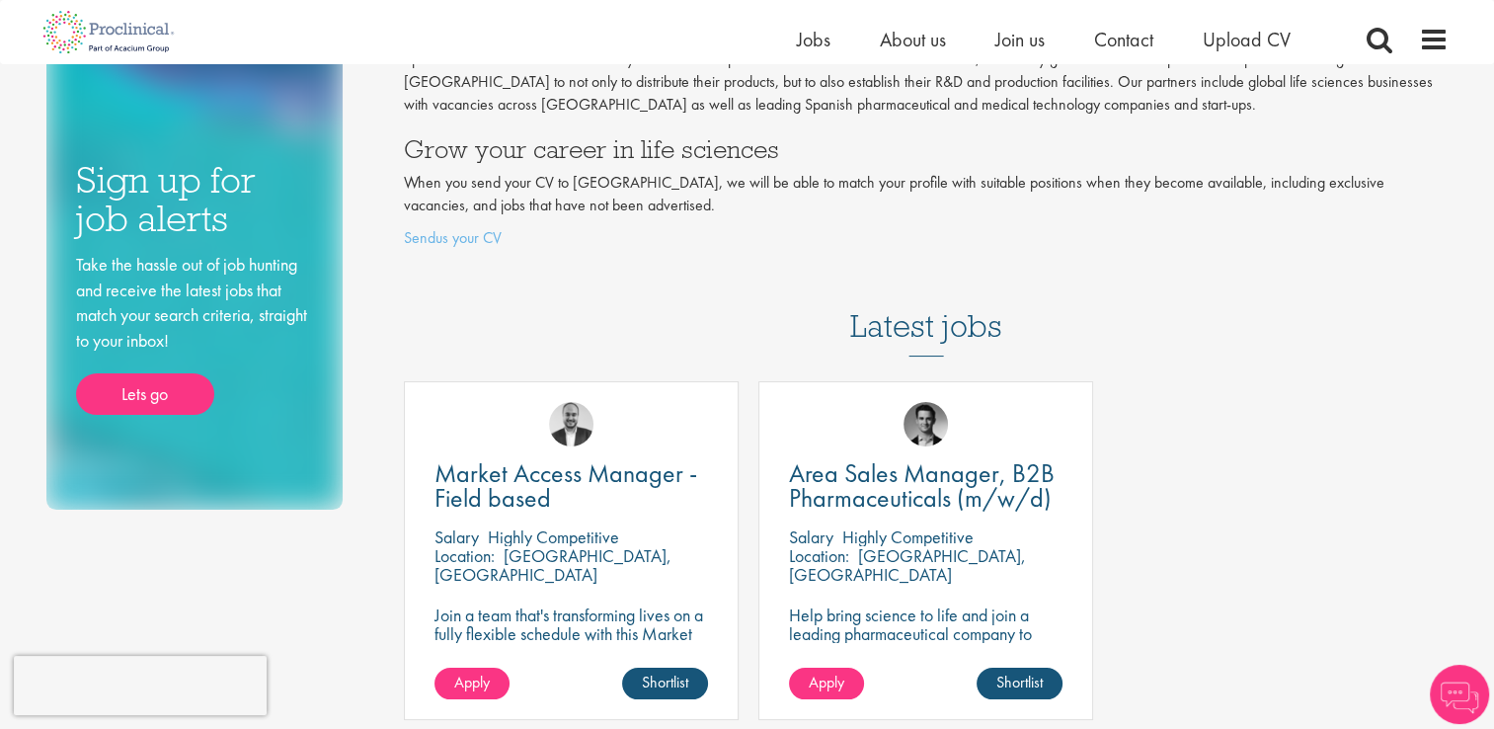
scroll to position [275, 0]
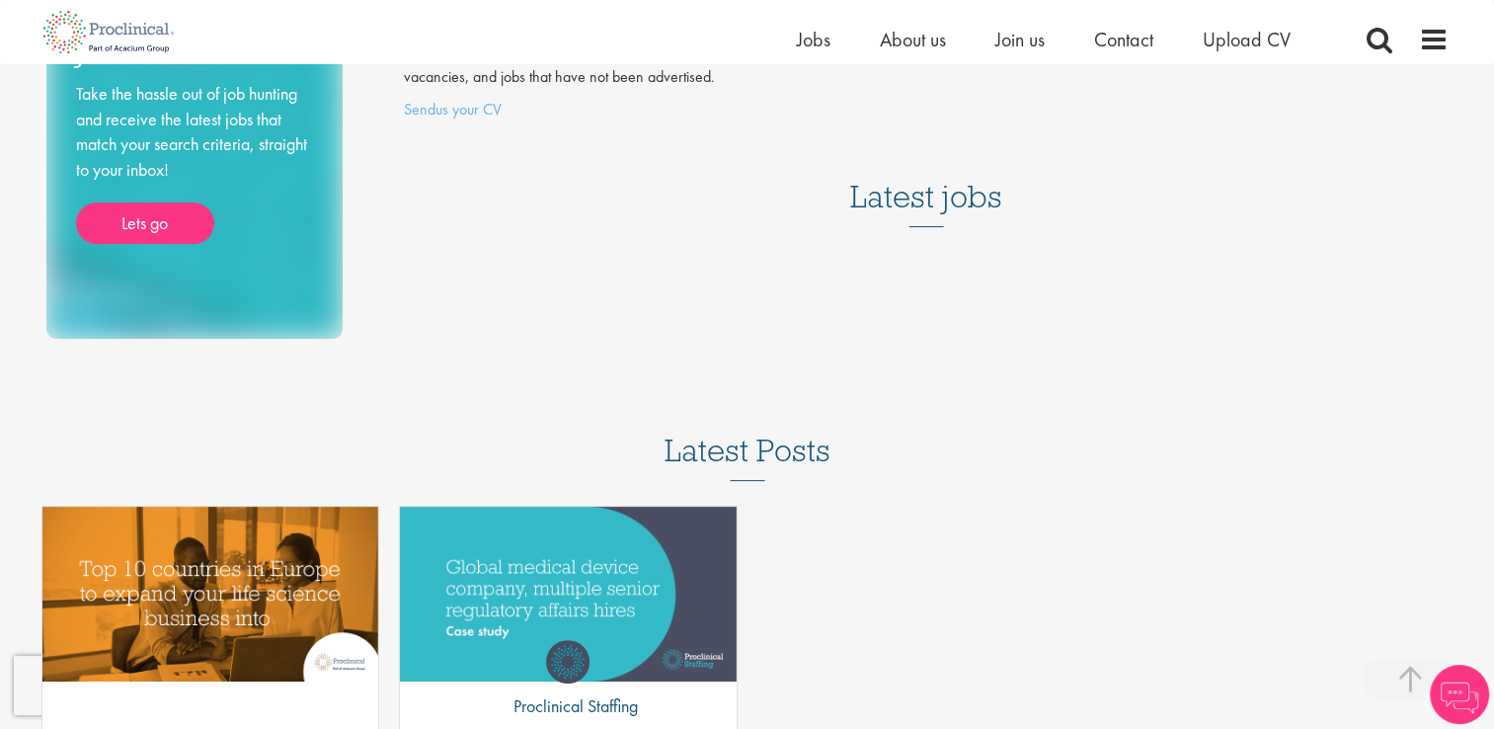
scroll to position [215, 0]
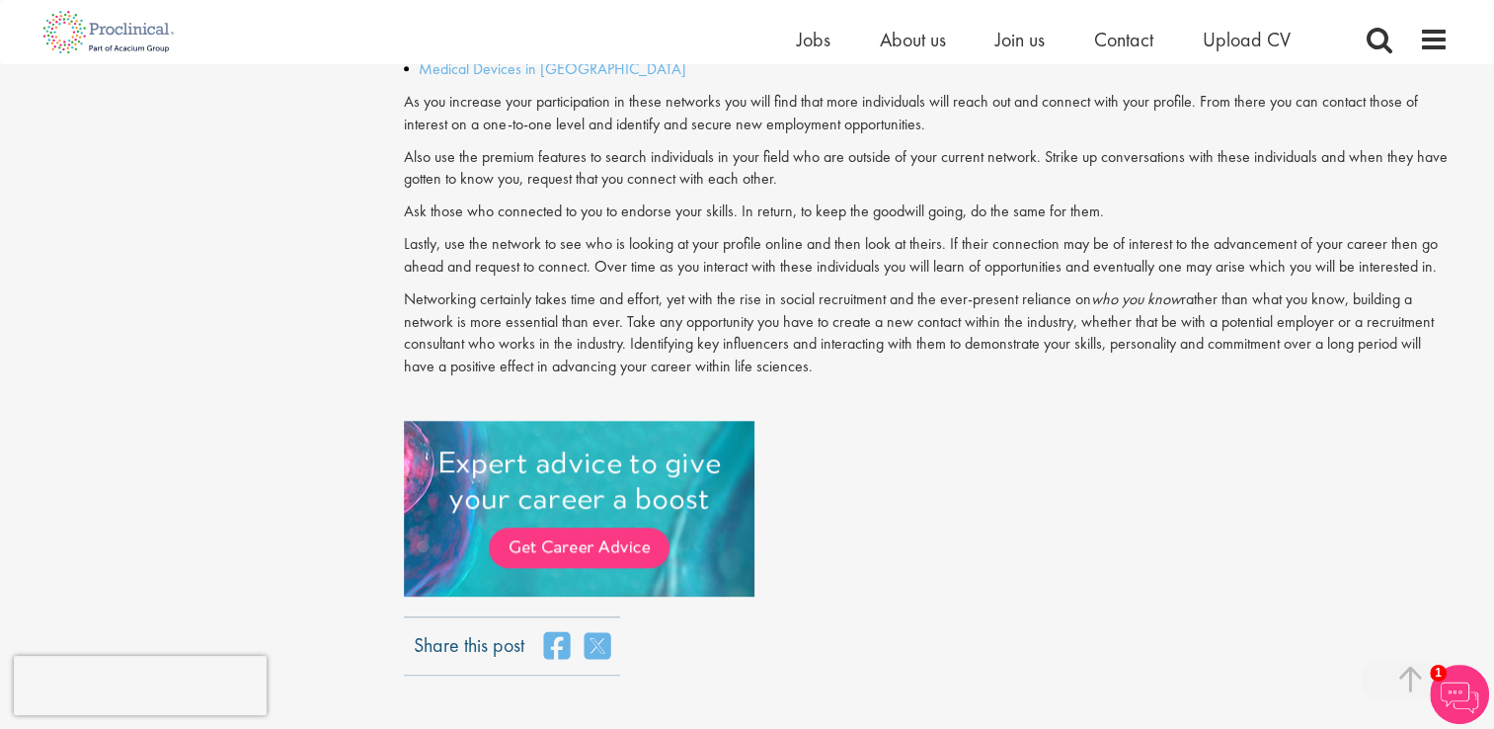
scroll to position [2214, 0]
